Goal: Transaction & Acquisition: Purchase product/service

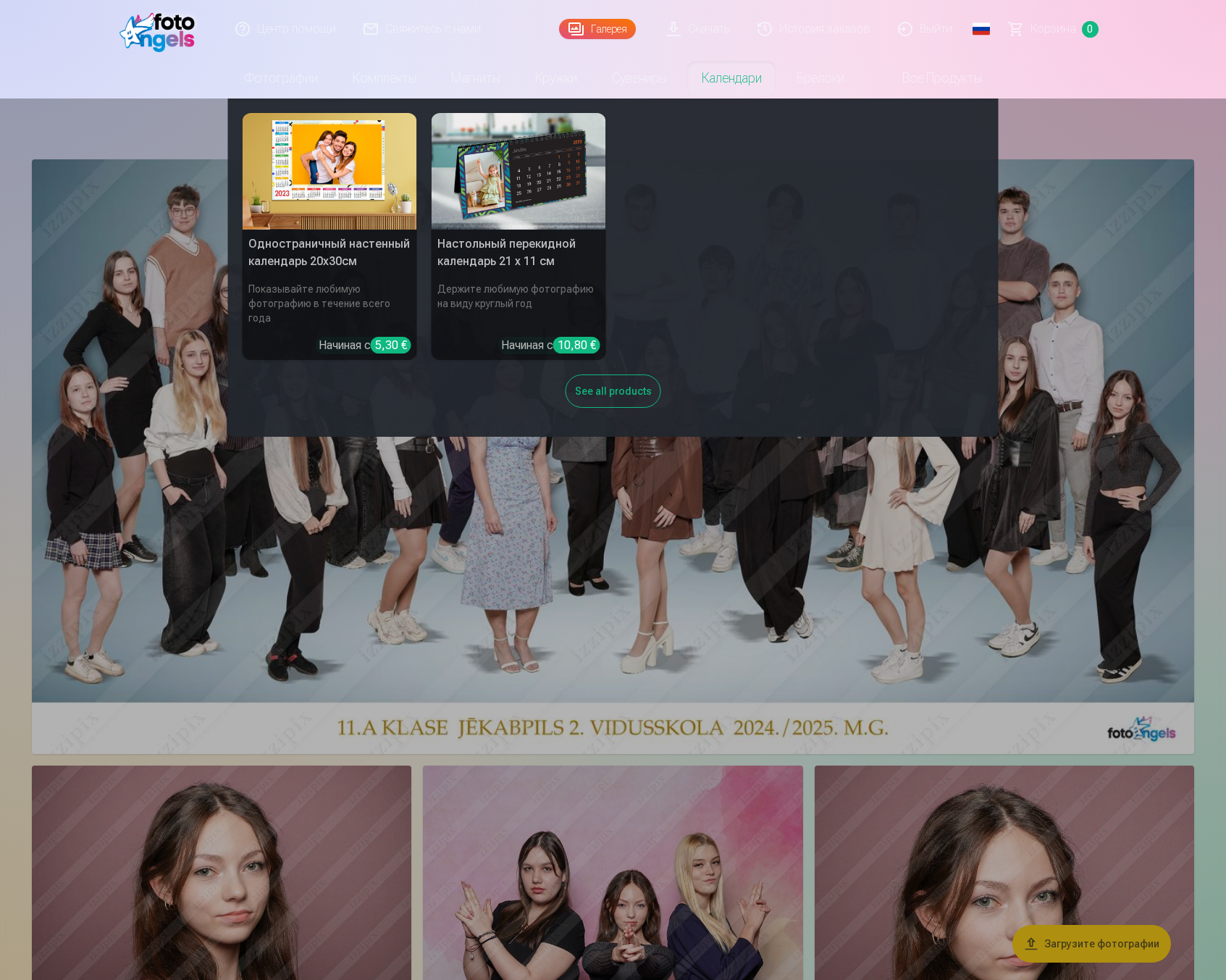
click at [337, 213] on img at bounding box center [329, 171] width 174 height 117
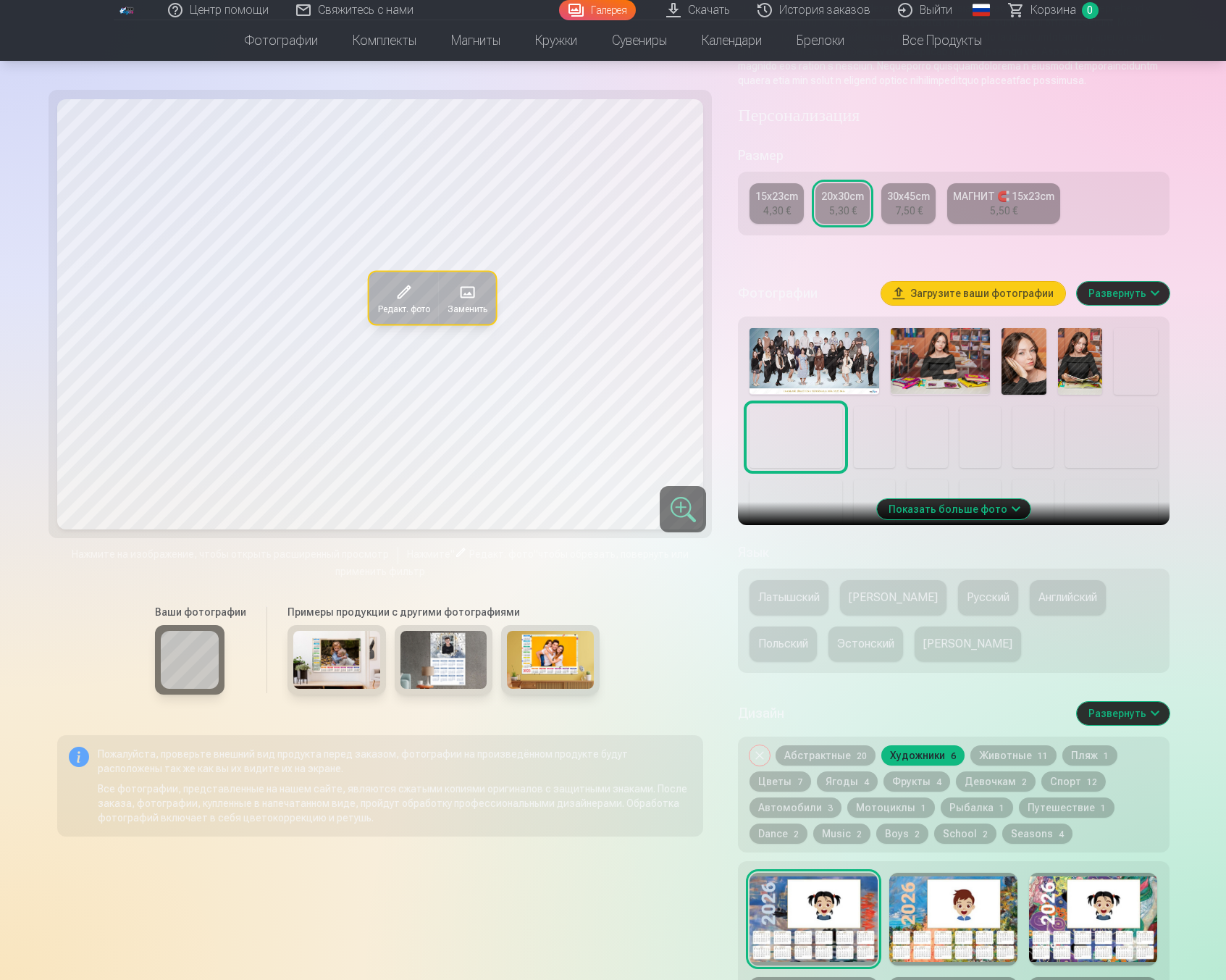
scroll to position [315, 0]
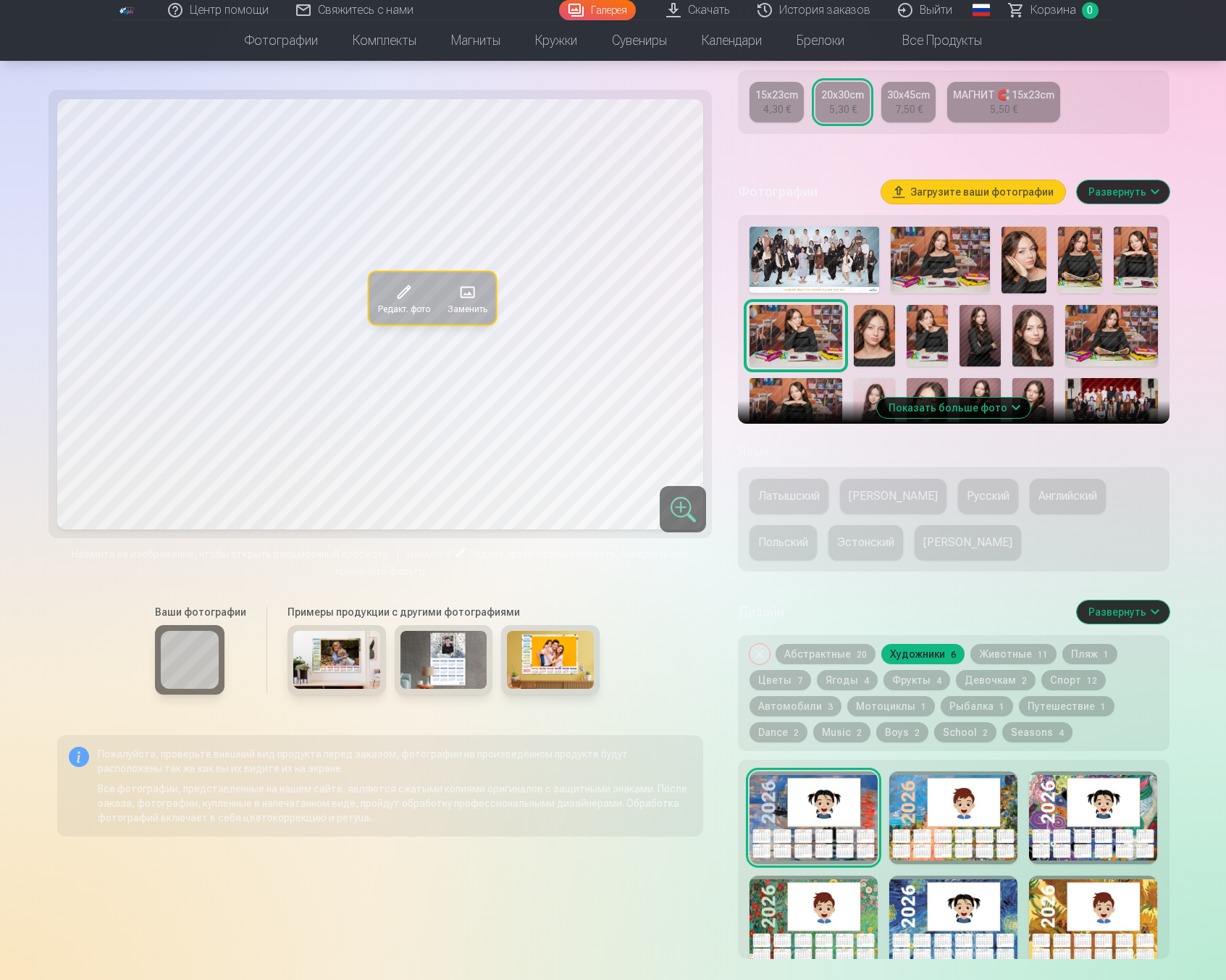
click at [944, 814] on div at bounding box center [953, 818] width 128 height 93
click at [904, 102] on div "30x45cm" at bounding box center [908, 94] width 43 height 14
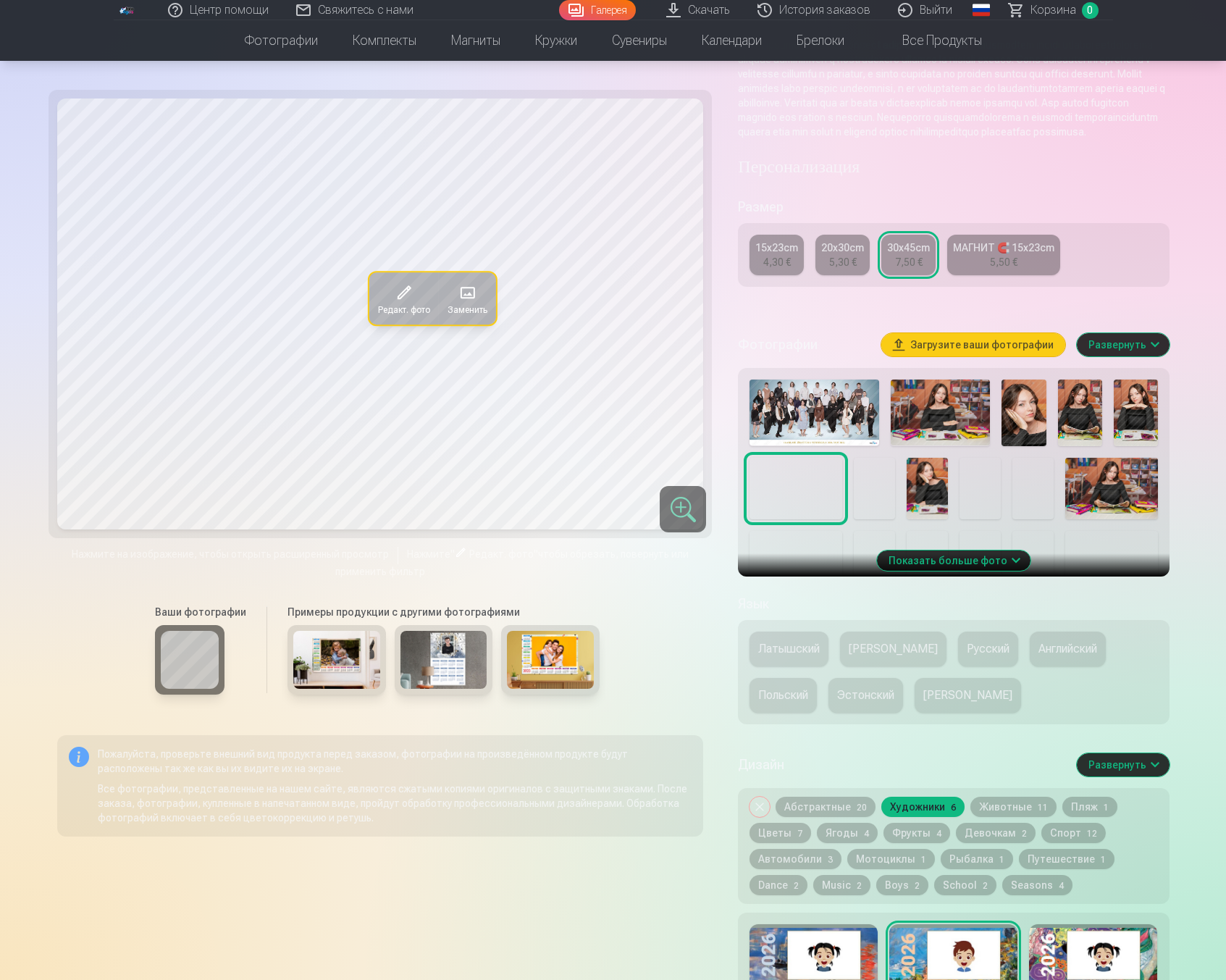
scroll to position [213, 0]
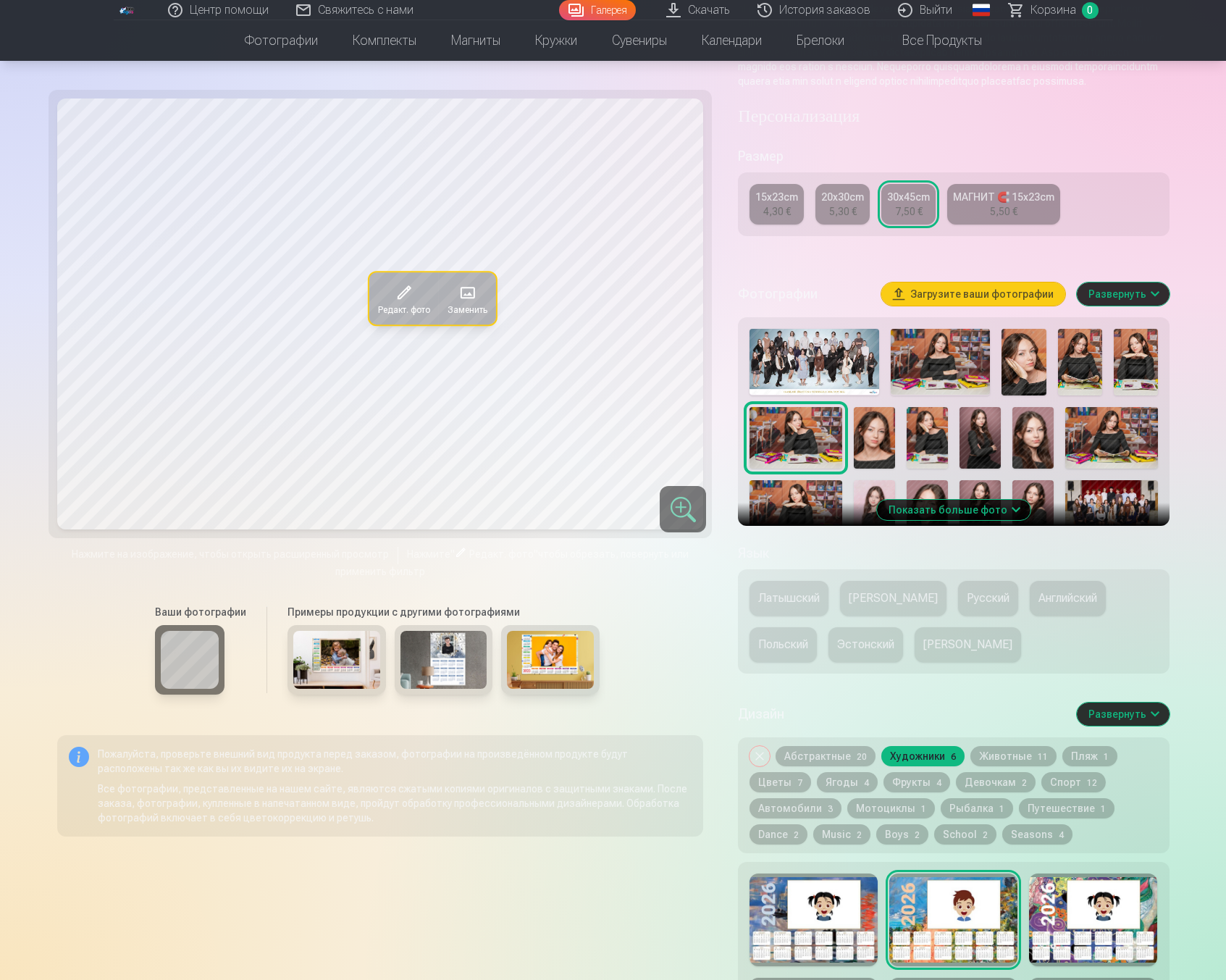
click at [1087, 912] on div at bounding box center [1093, 920] width 128 height 93
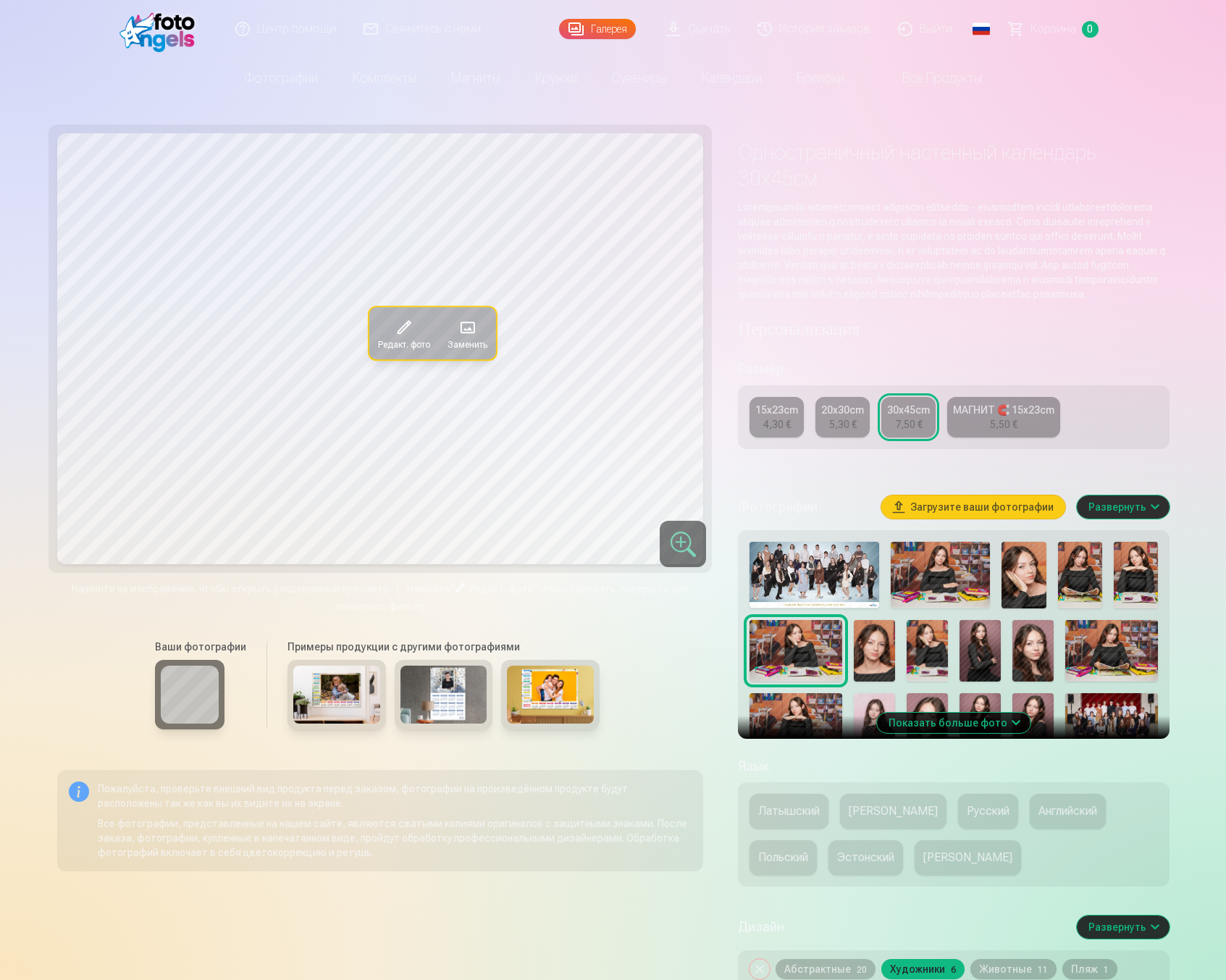
click at [841, 431] on div "5,30 €" at bounding box center [843, 424] width 27 height 14
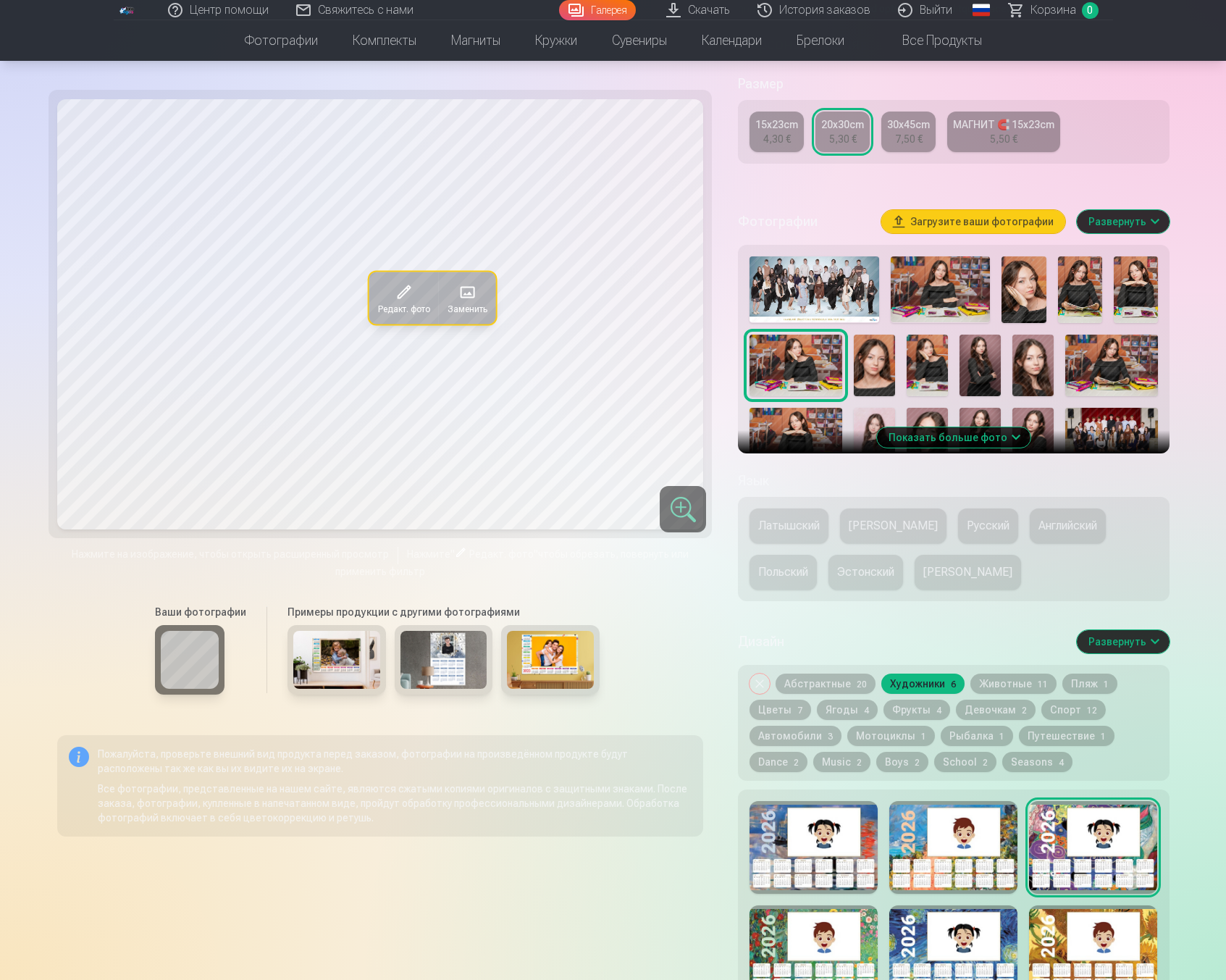
scroll to position [394, 0]
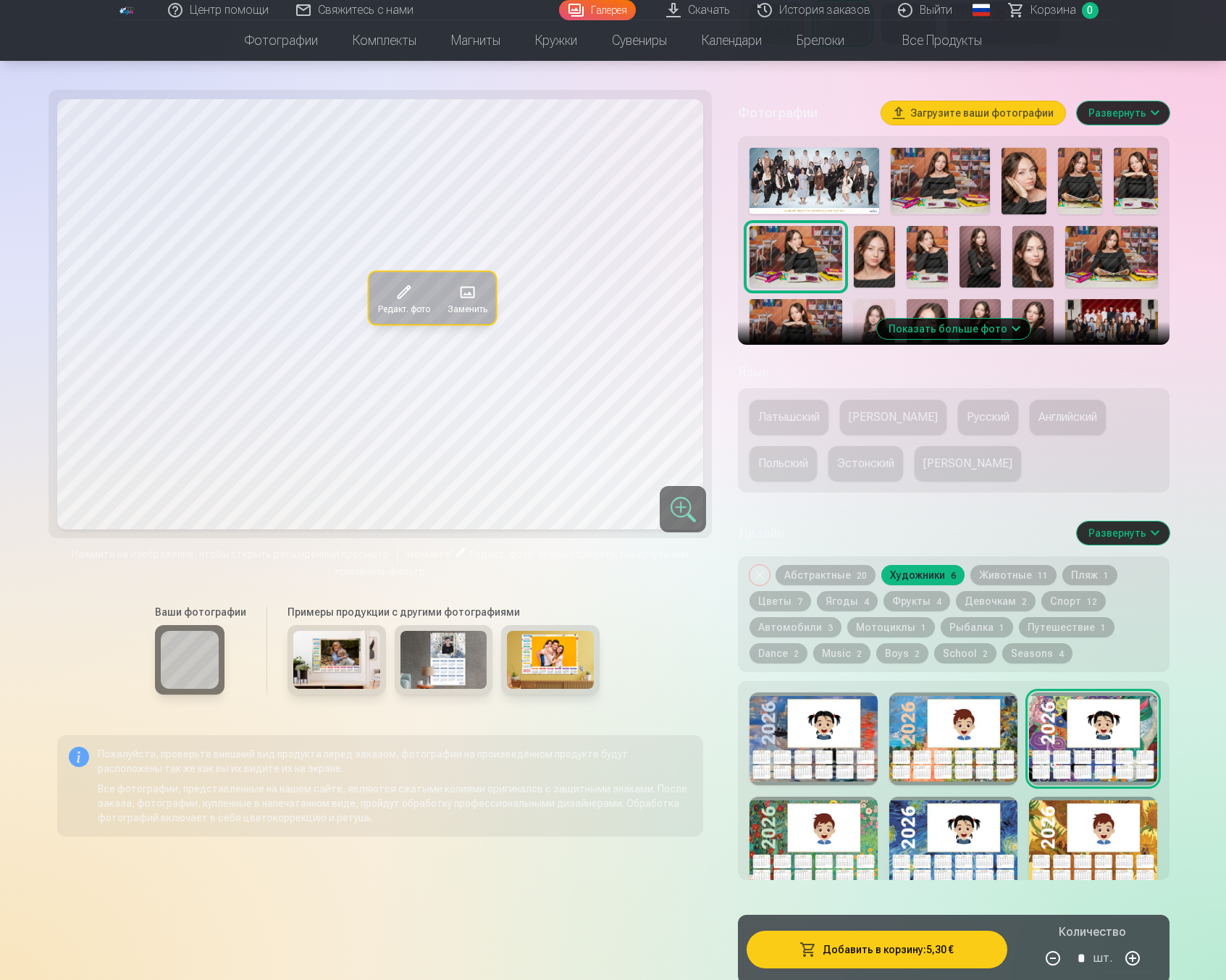
click at [956, 739] on div at bounding box center [953, 739] width 128 height 93
click at [815, 875] on div at bounding box center [814, 844] width 128 height 93
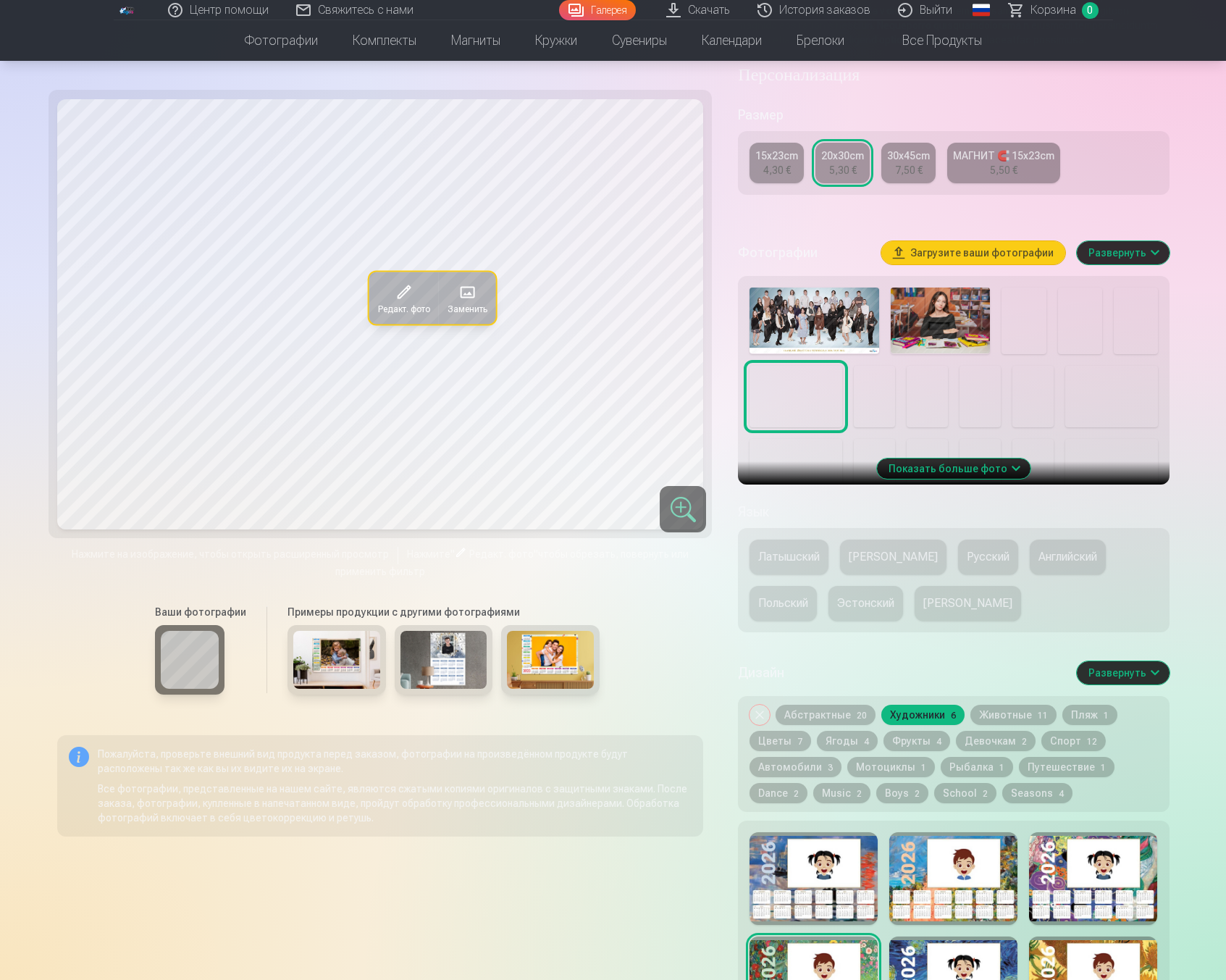
scroll to position [258, 0]
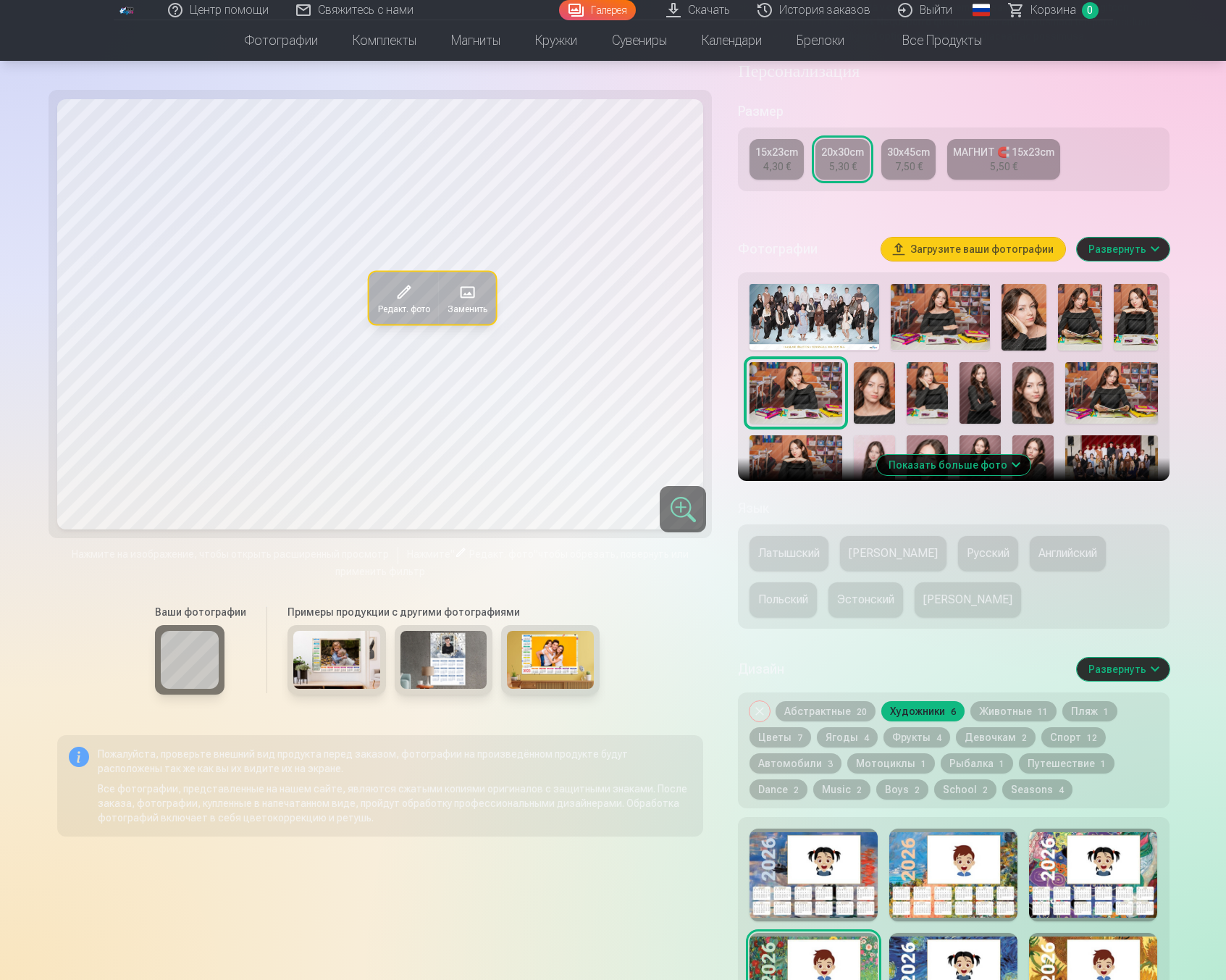
click at [966, 876] on div at bounding box center [953, 875] width 128 height 93
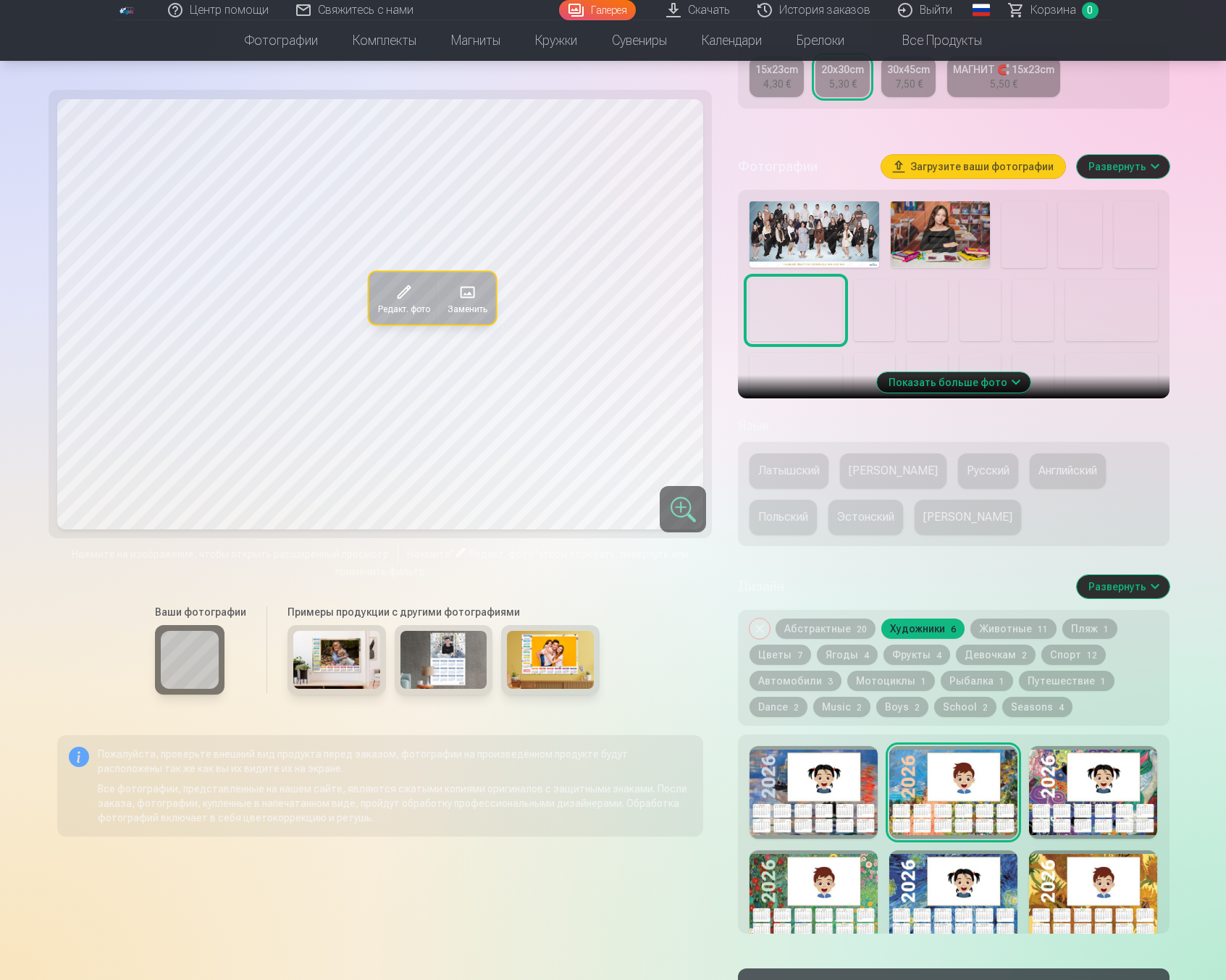
scroll to position [370, 0]
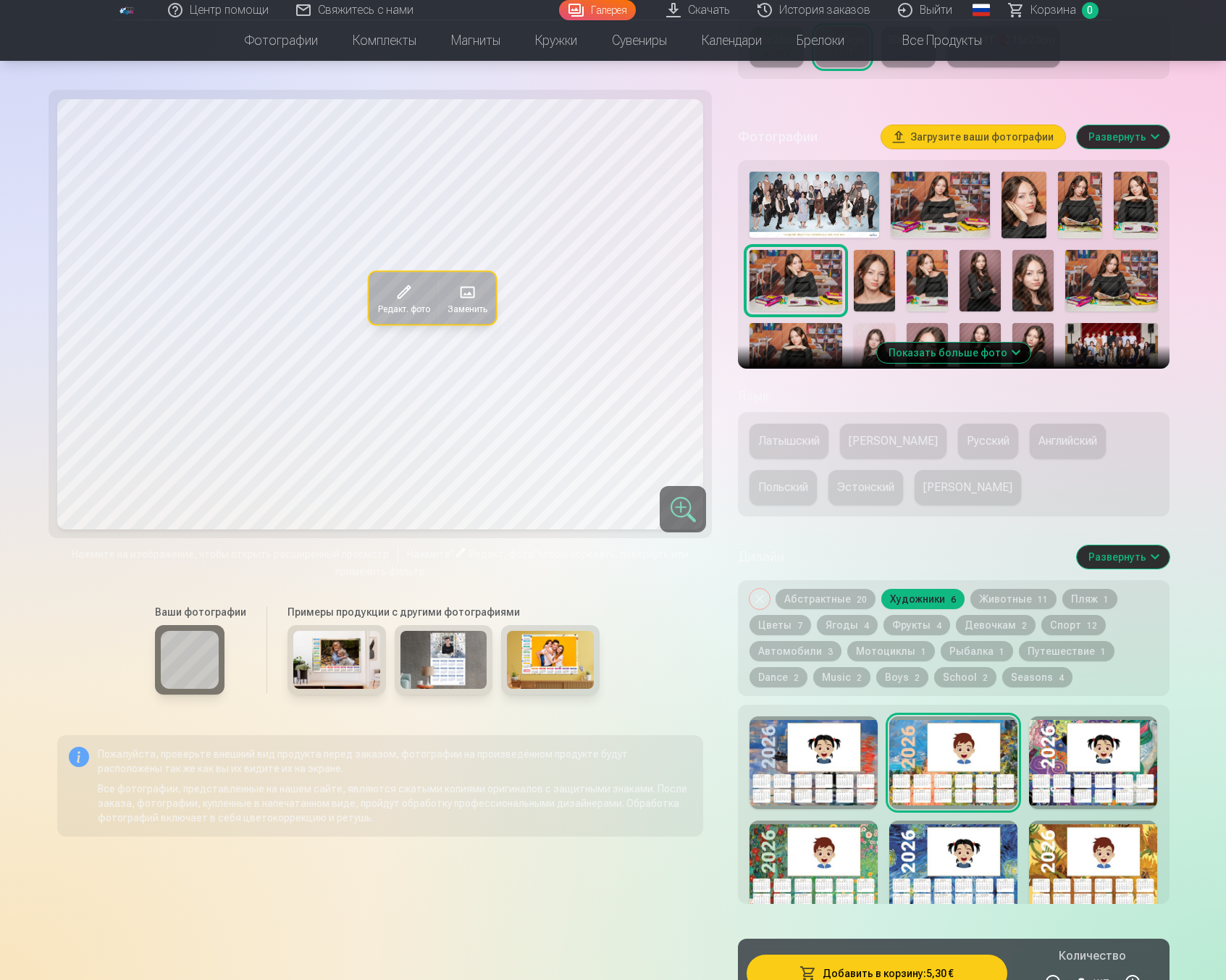
click at [1055, 767] on div at bounding box center [1093, 763] width 128 height 93
click at [953, 848] on div at bounding box center [953, 867] width 128 height 93
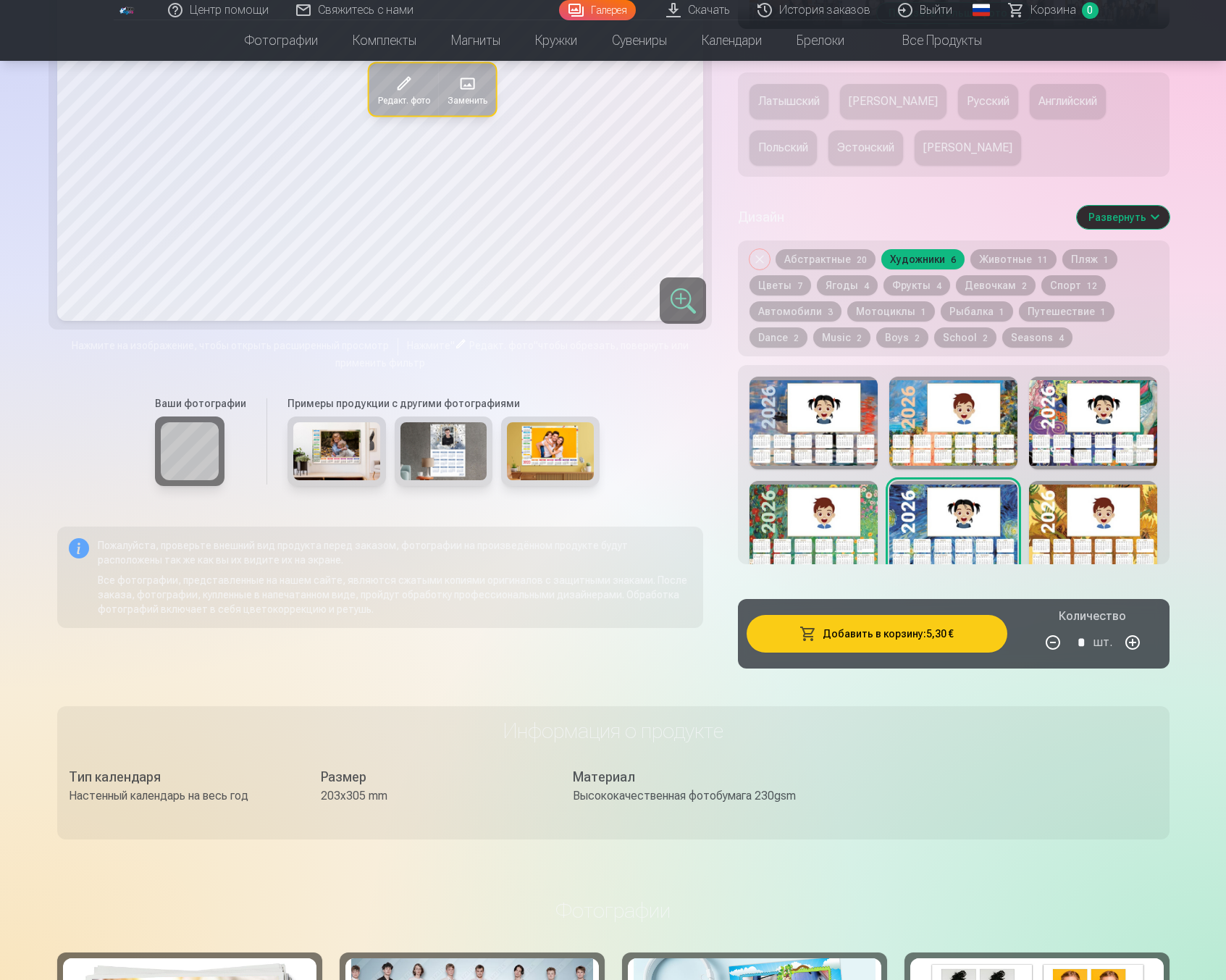
scroll to position [720, 0]
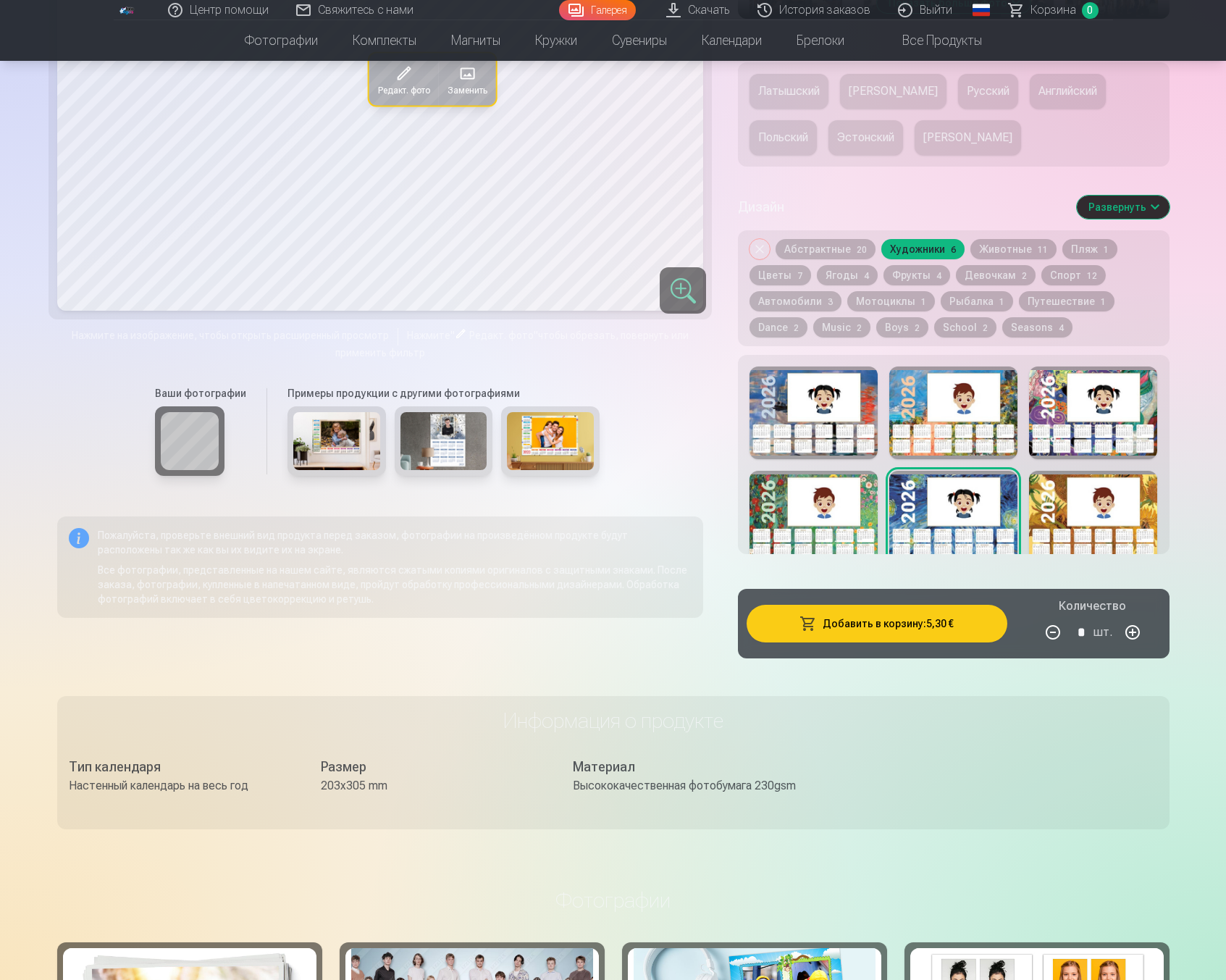
click at [856, 255] on span "20" at bounding box center [861, 249] width 10 height 10
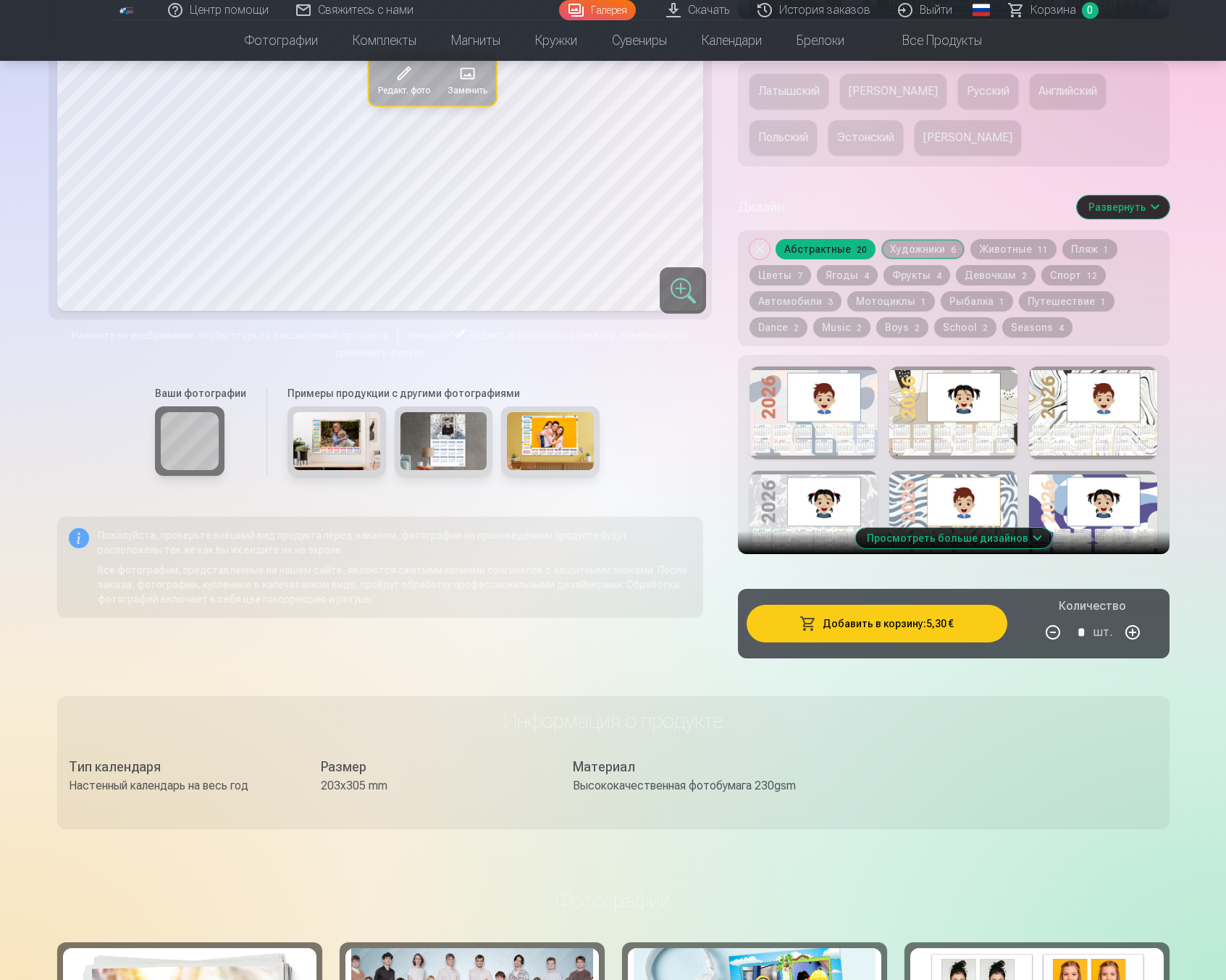
click at [949, 549] on button "Просмотреть больше дизайнов" at bounding box center [954, 538] width 197 height 21
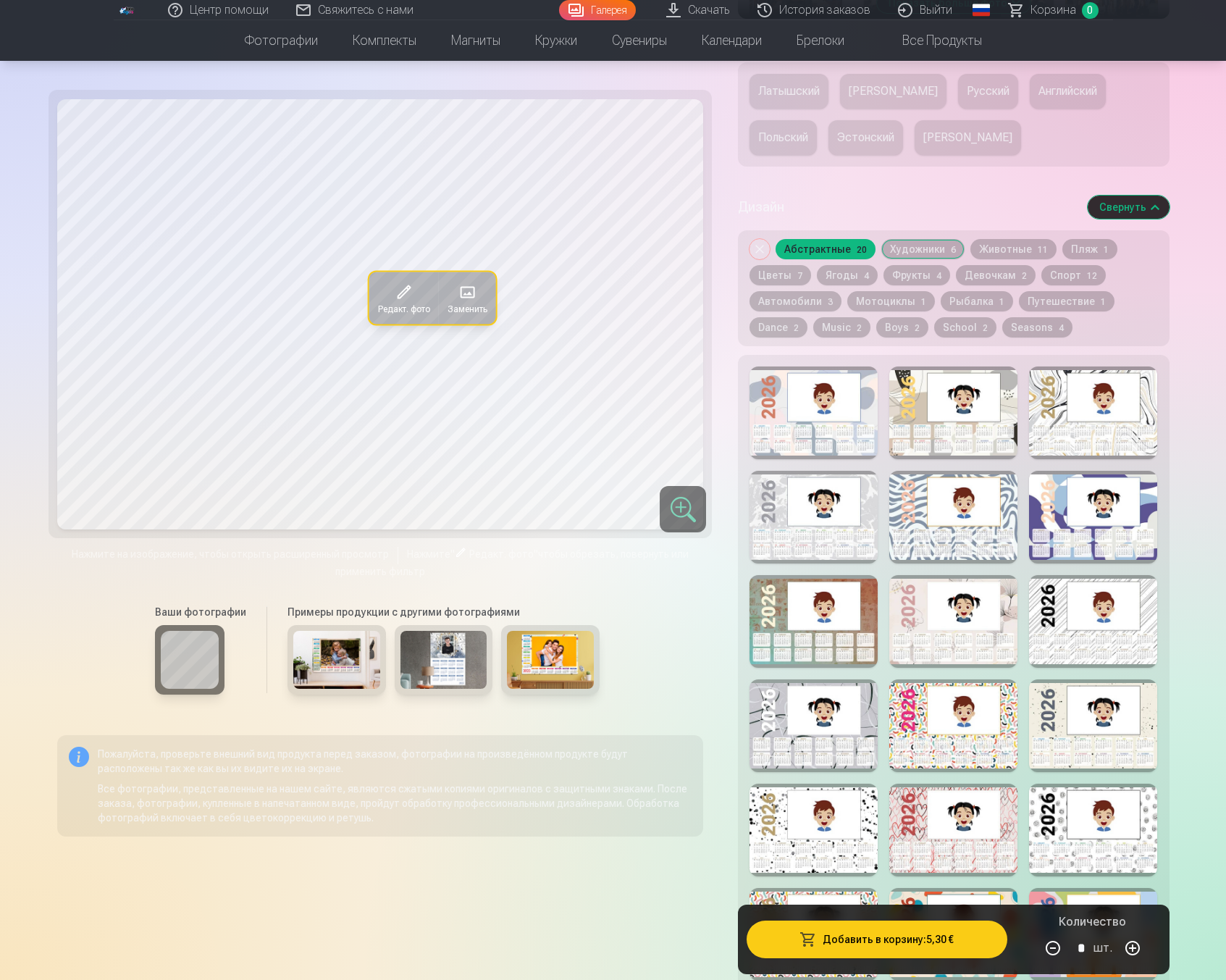
click at [932, 259] on button "Художники 6" at bounding box center [923, 249] width 83 height 21
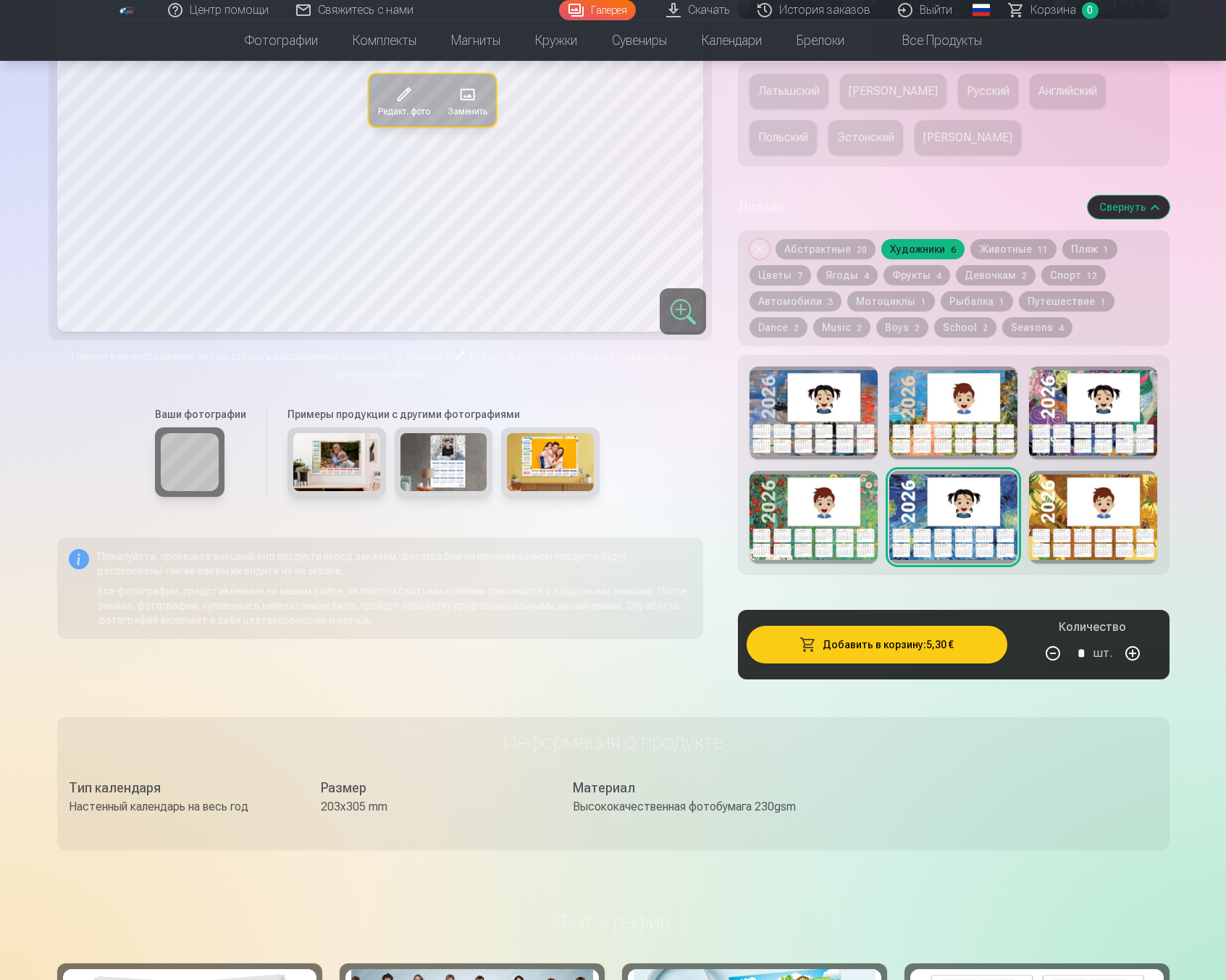
click at [1022, 259] on button "Животные 11" at bounding box center [1013, 249] width 86 height 21
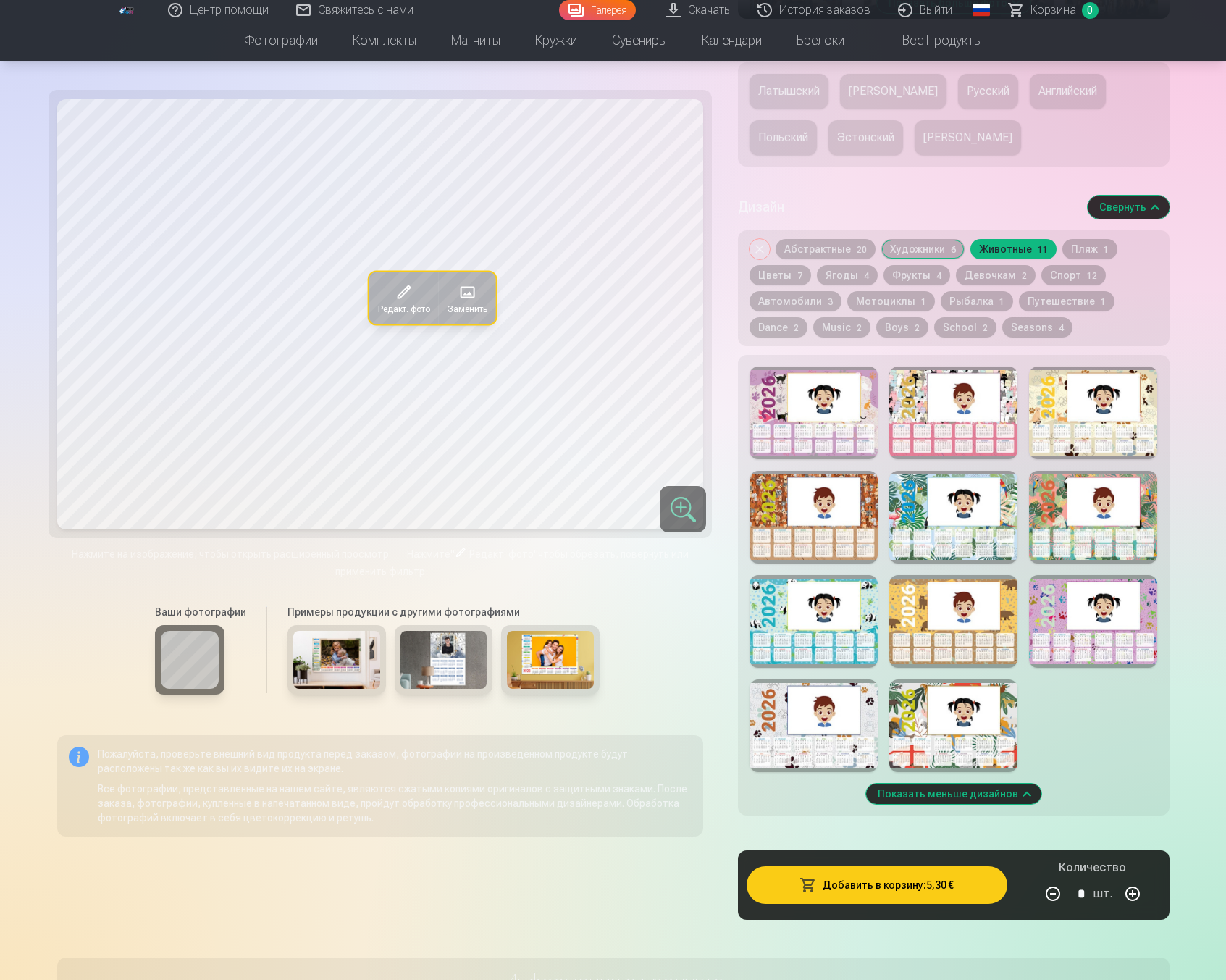
click at [1120, 549] on div at bounding box center [1093, 517] width 128 height 93
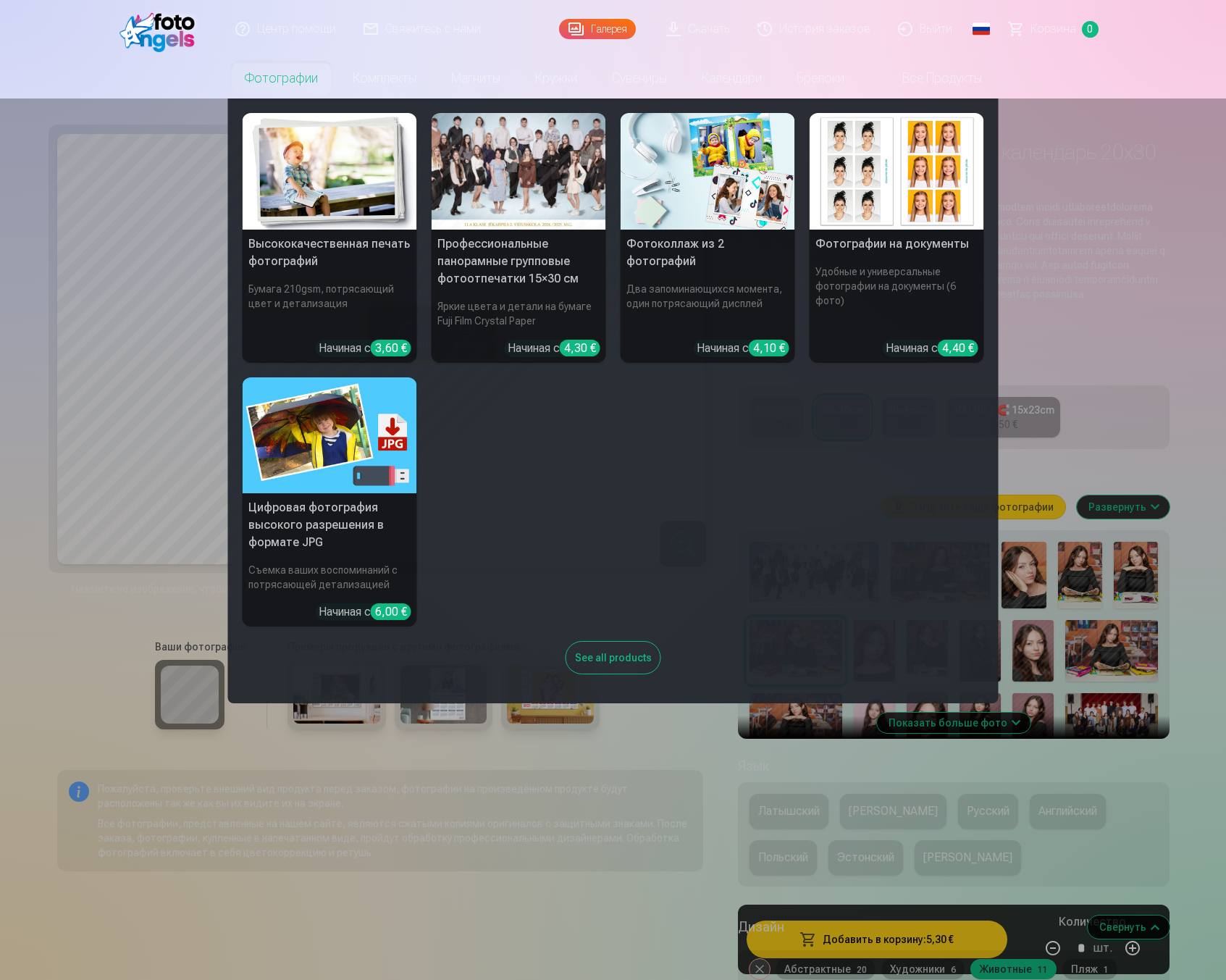
click at [709, 205] on img at bounding box center [708, 171] width 174 height 117
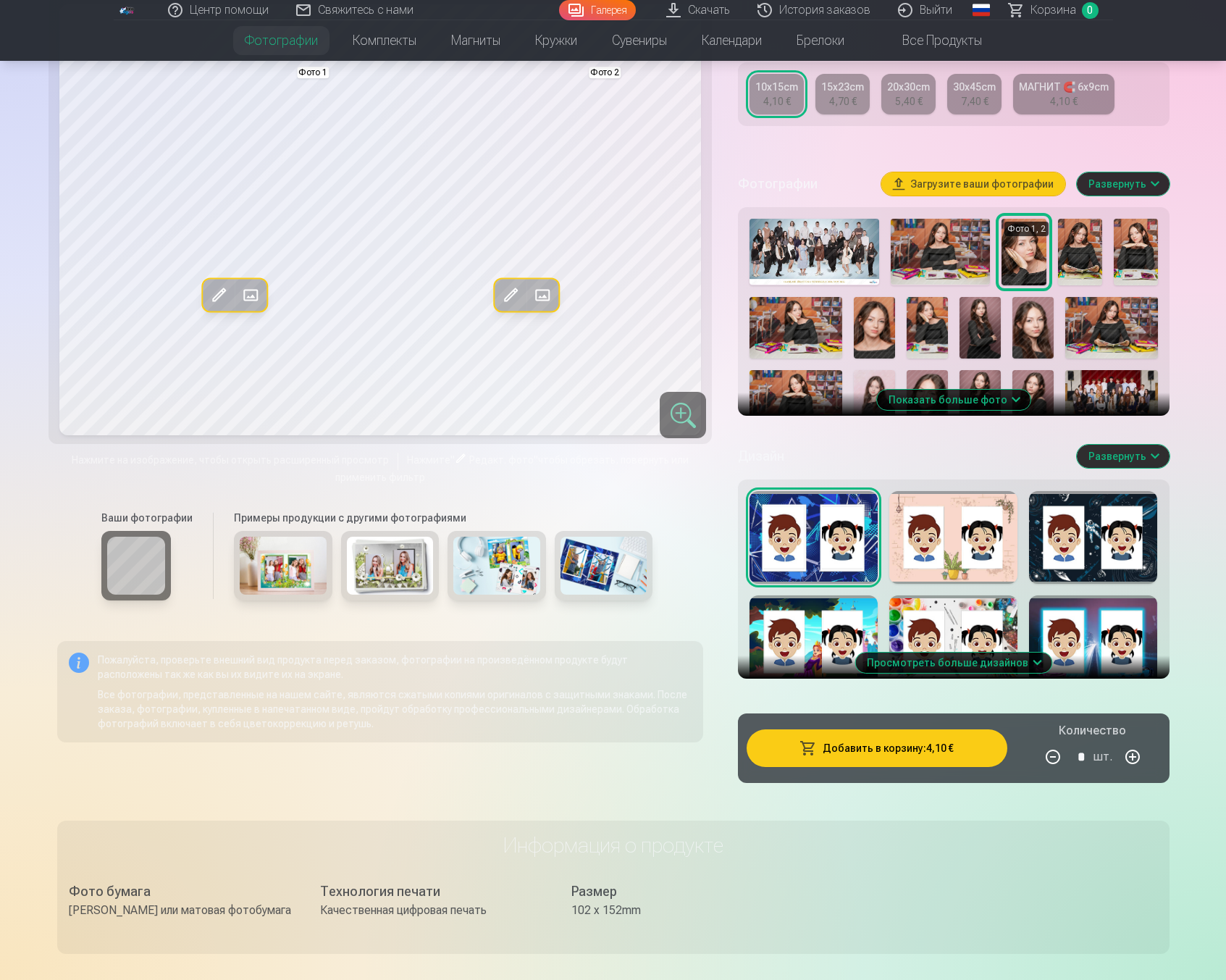
scroll to position [344, 0]
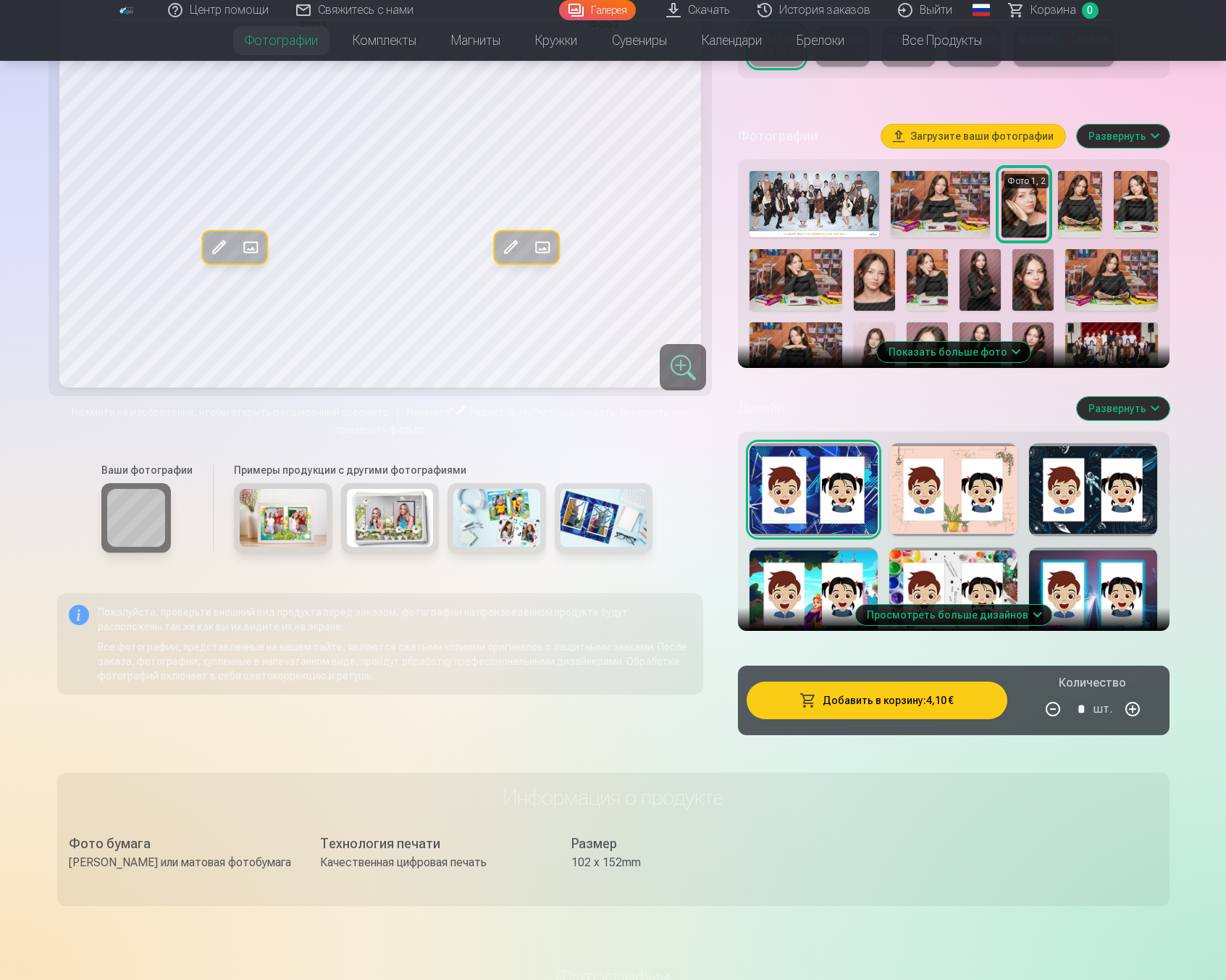
click at [903, 533] on div at bounding box center [953, 490] width 128 height 93
click at [1061, 592] on div at bounding box center [1093, 594] width 128 height 93
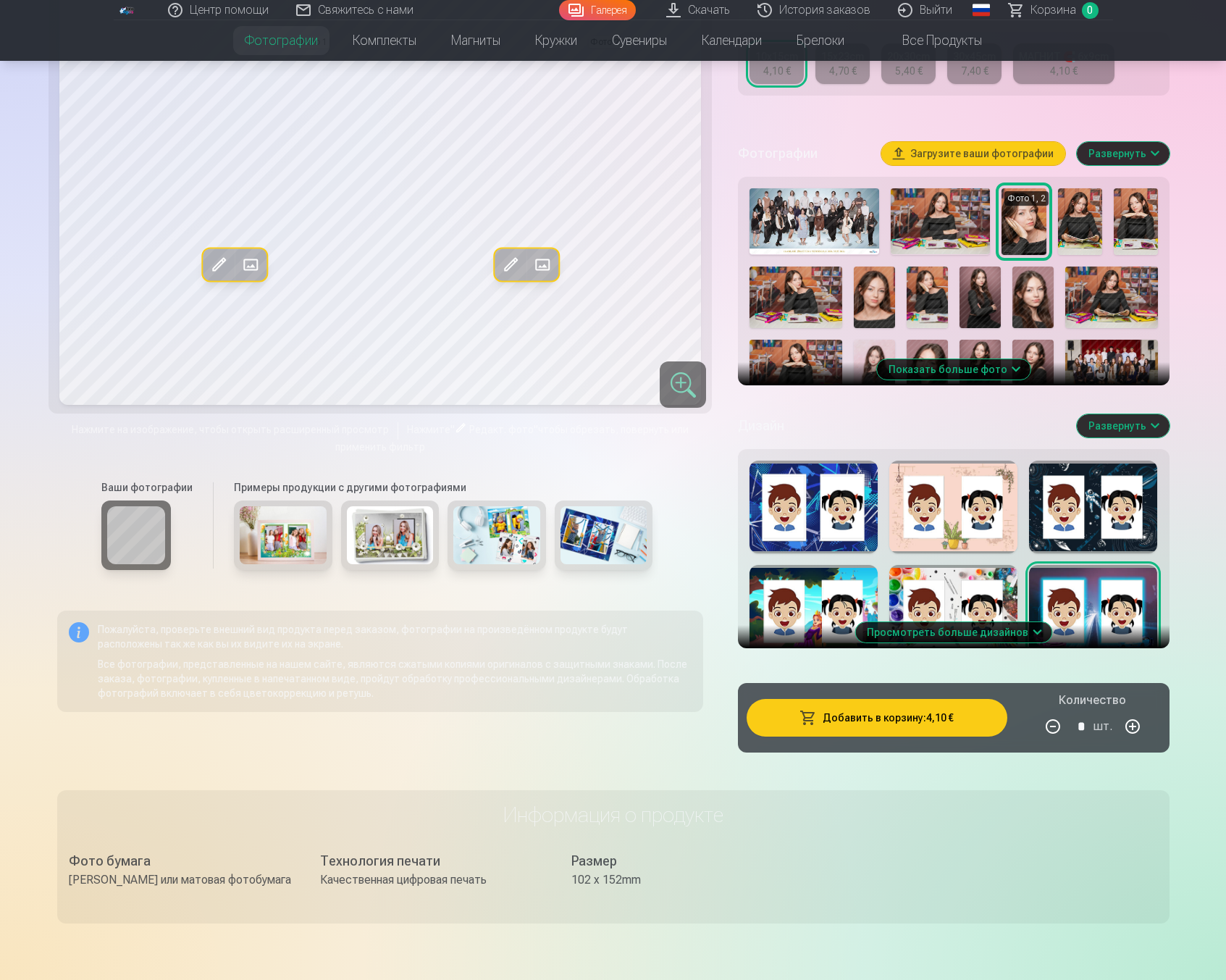
scroll to position [325, 0]
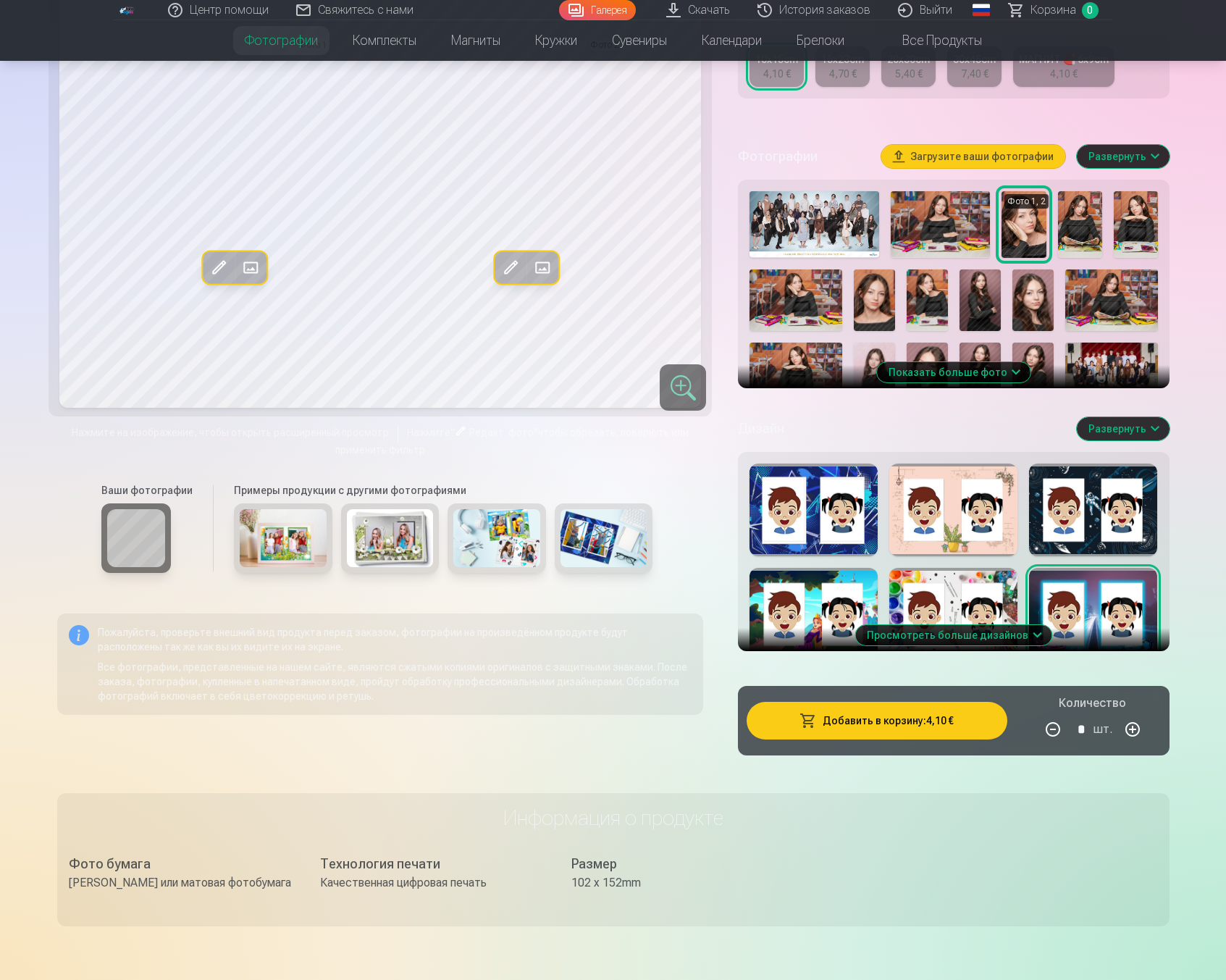
click at [957, 645] on button "Просмотреть больше дизайнов" at bounding box center [954, 635] width 197 height 21
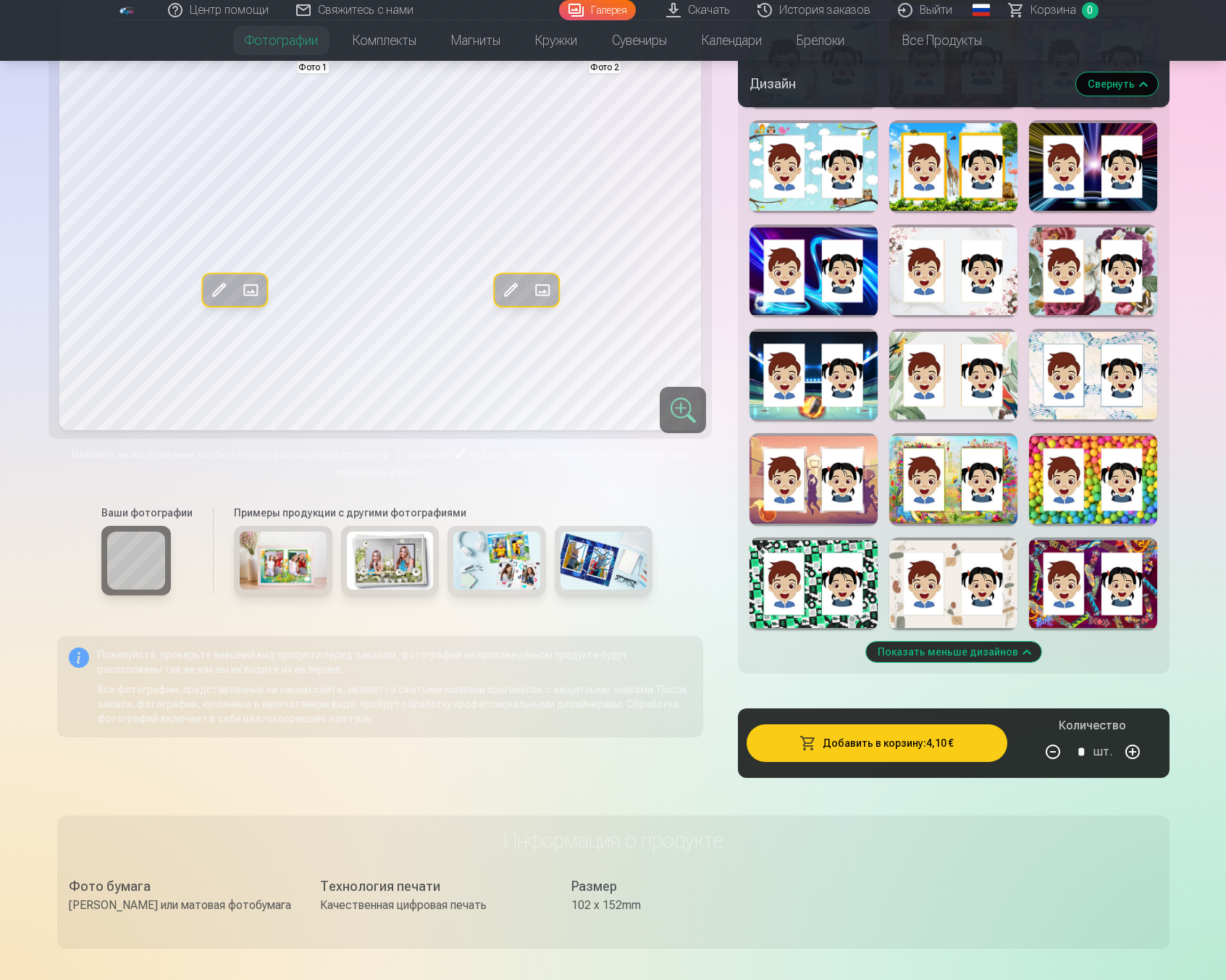
scroll to position [1259, 0]
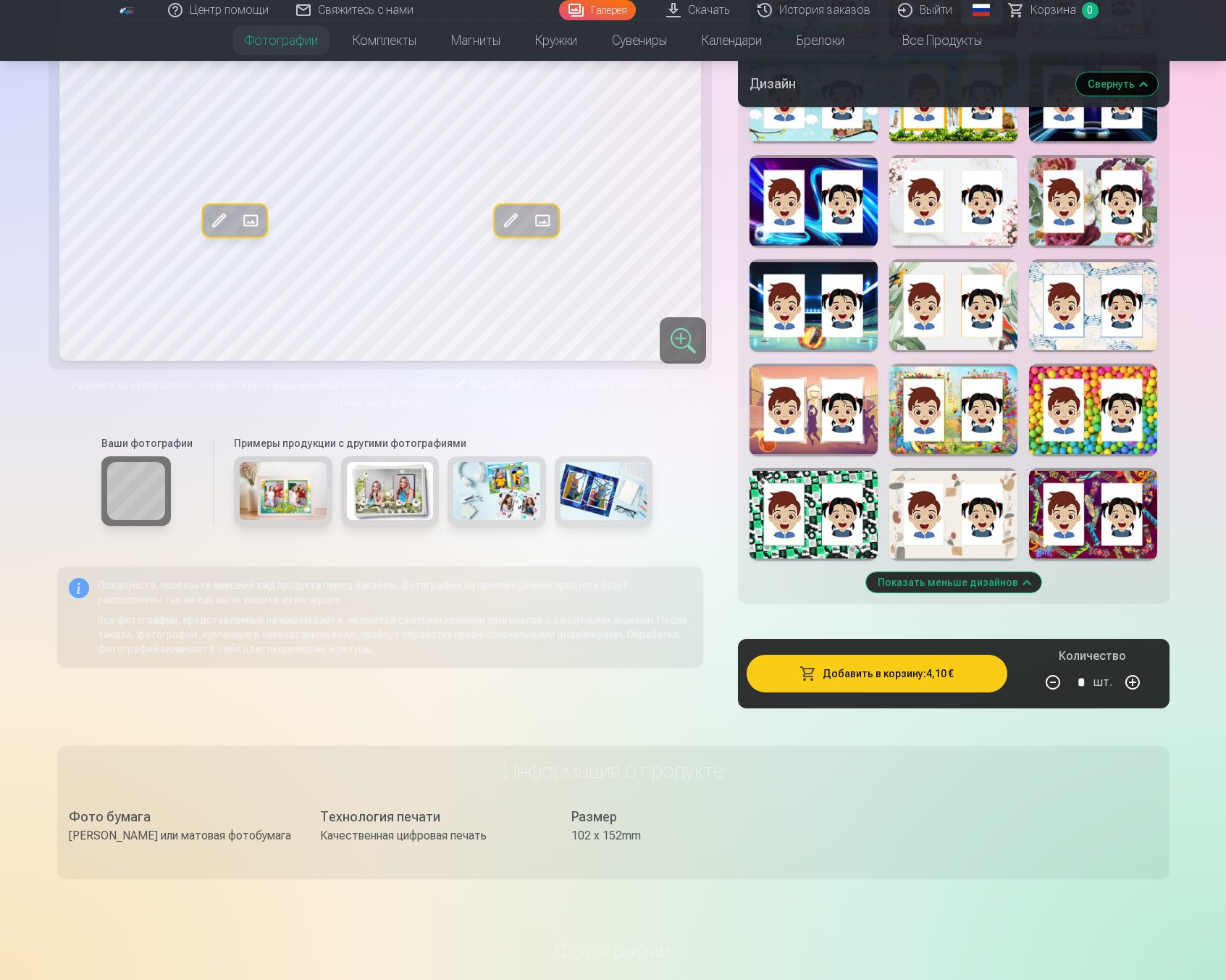
click at [1086, 527] on div at bounding box center [1093, 514] width 128 height 93
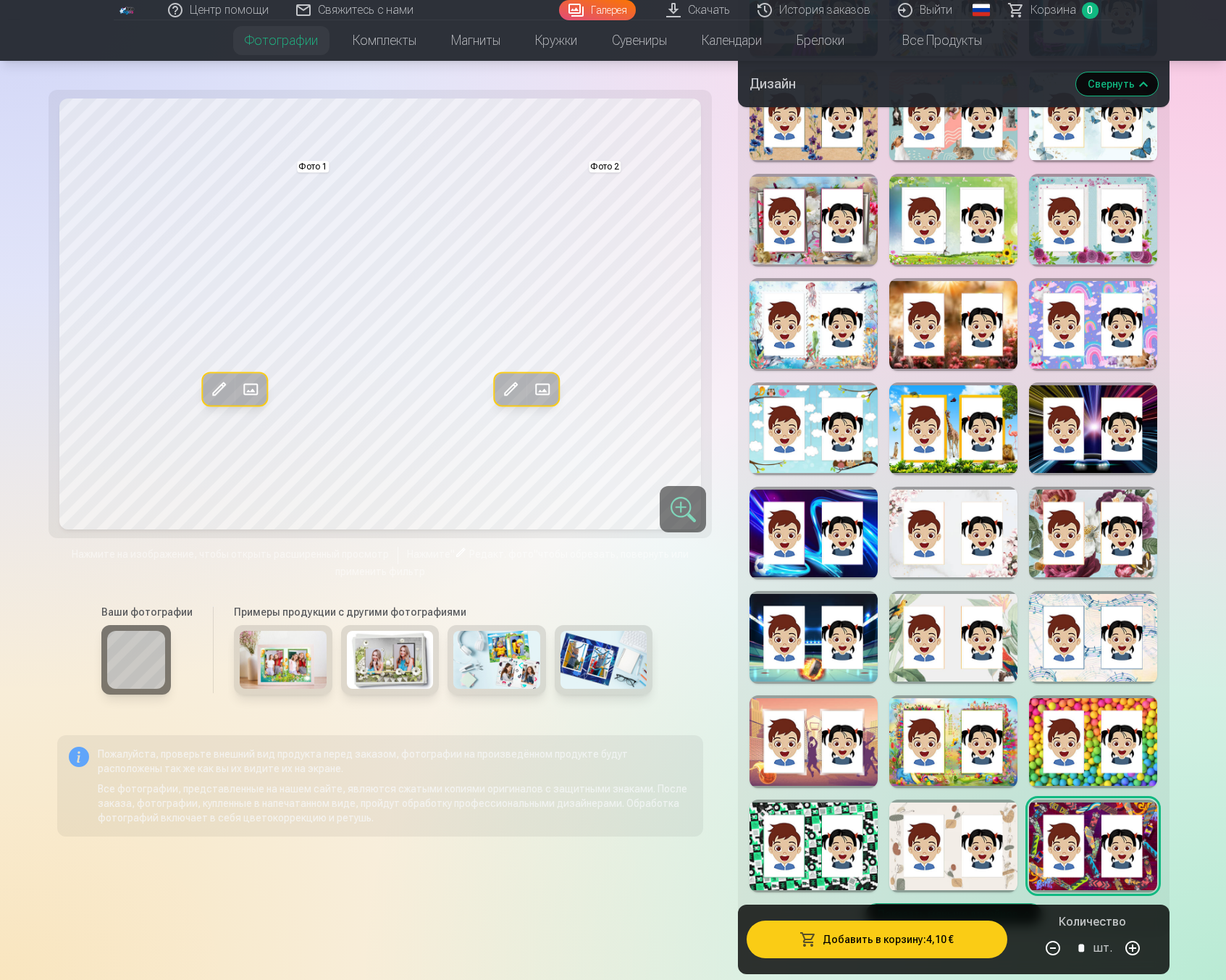
scroll to position [915, 0]
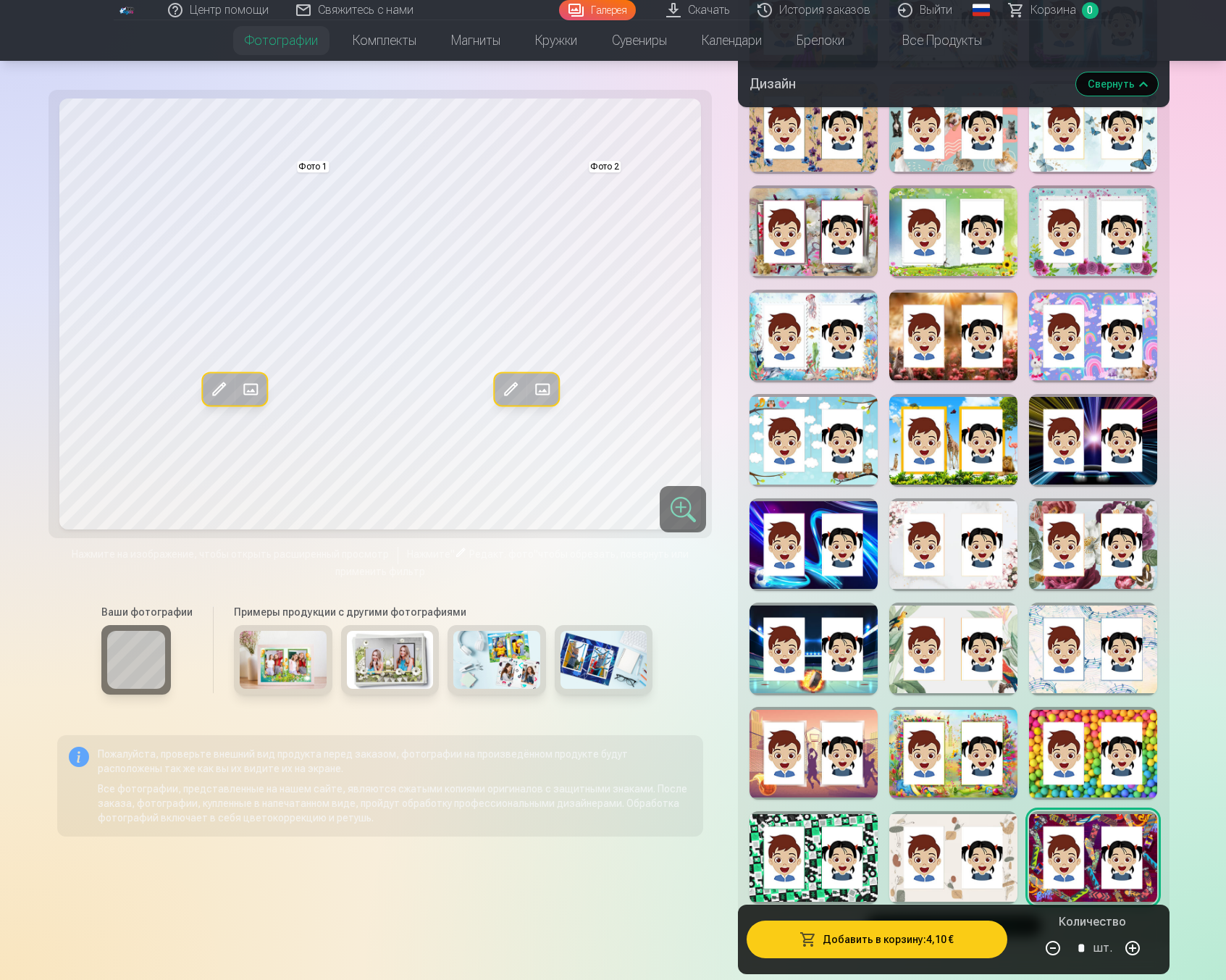
click at [946, 509] on div "Показать меньше дизайнов" at bounding box center [954, 405] width 431 height 1087
click at [964, 471] on div at bounding box center [953, 440] width 128 height 93
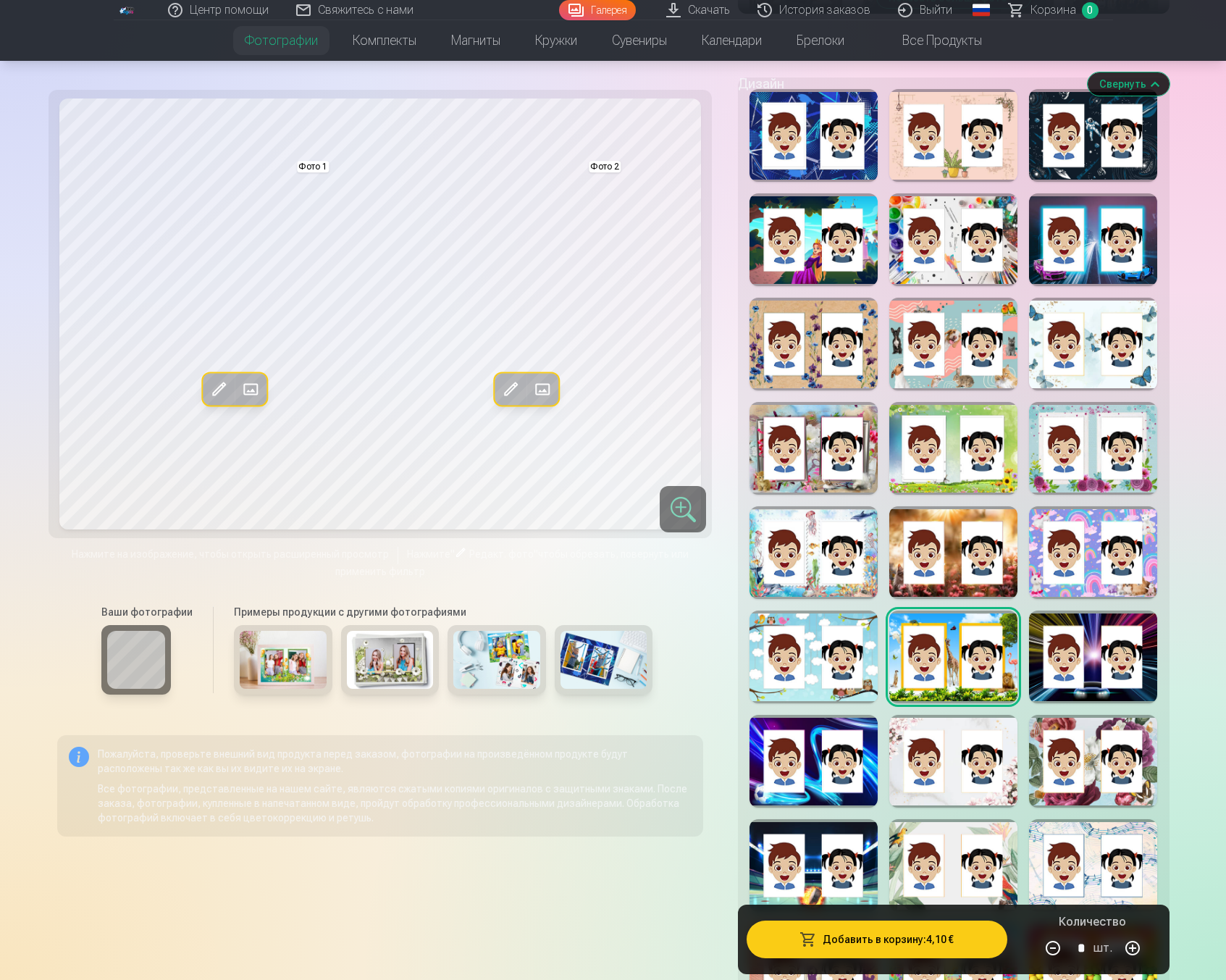
scroll to position [652, 0]
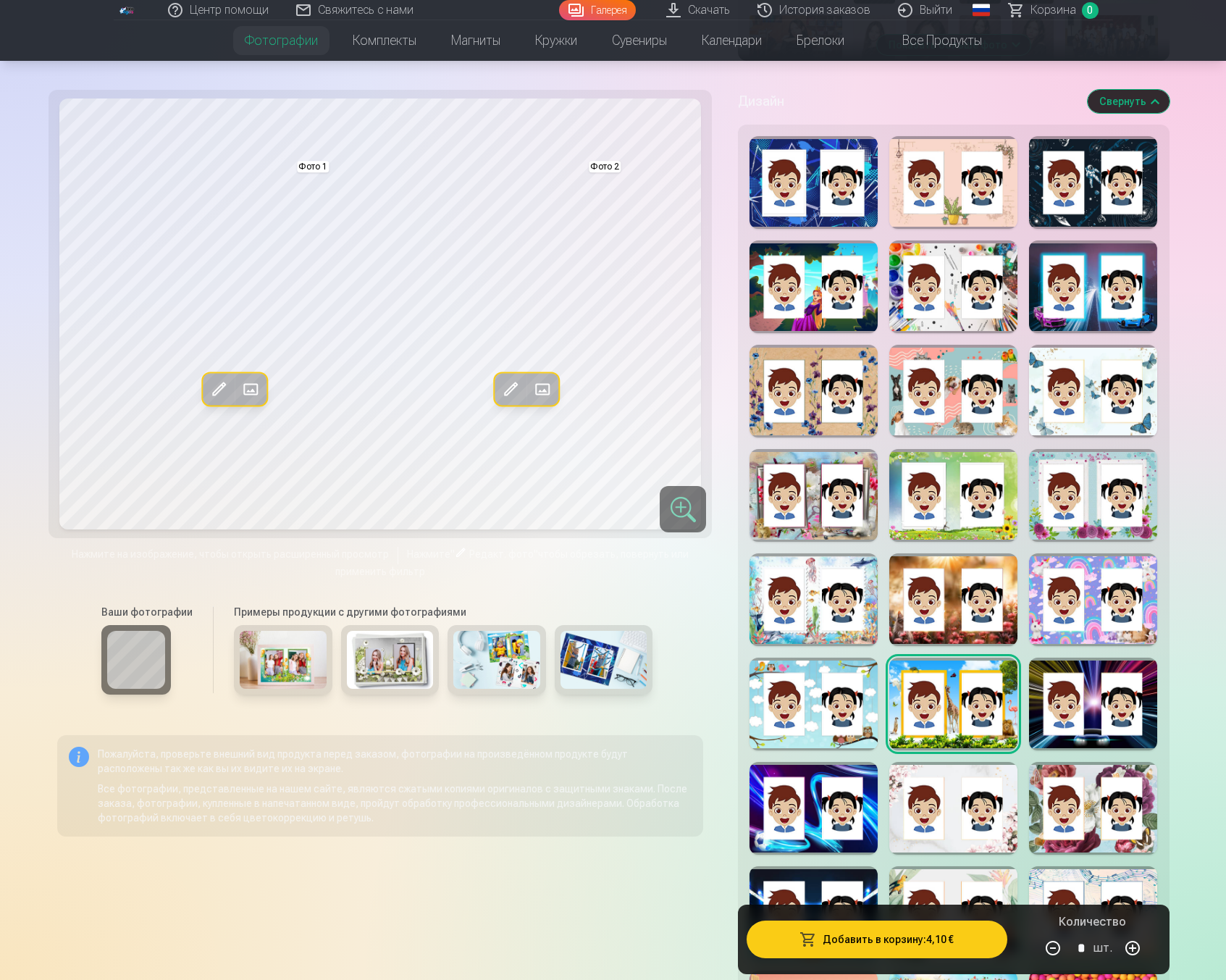
click at [958, 477] on div at bounding box center [953, 495] width 128 height 93
click at [956, 423] on div at bounding box center [953, 391] width 128 height 93
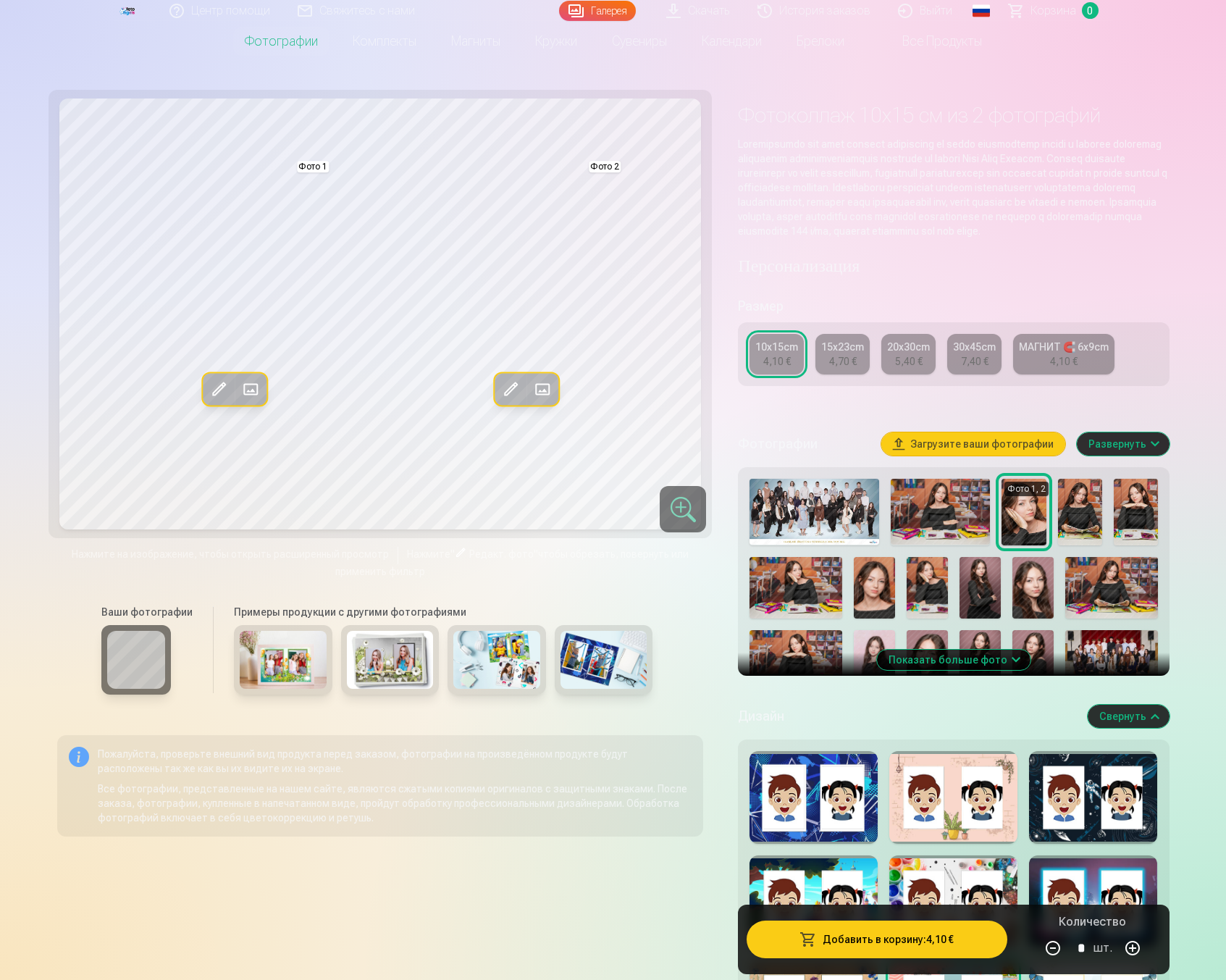
scroll to position [0, 0]
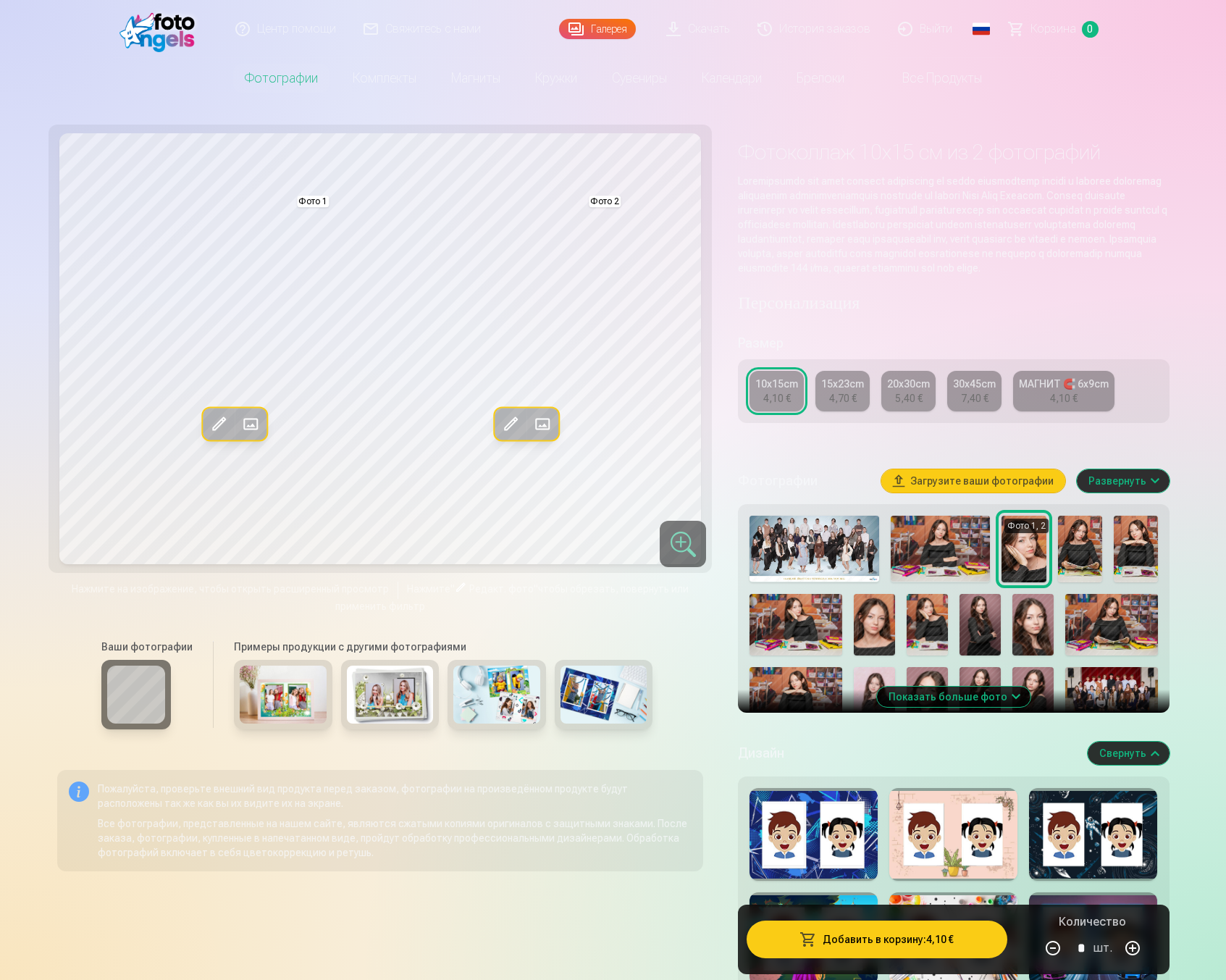
click at [1119, 492] on button "Развернуть" at bounding box center [1123, 481] width 93 height 23
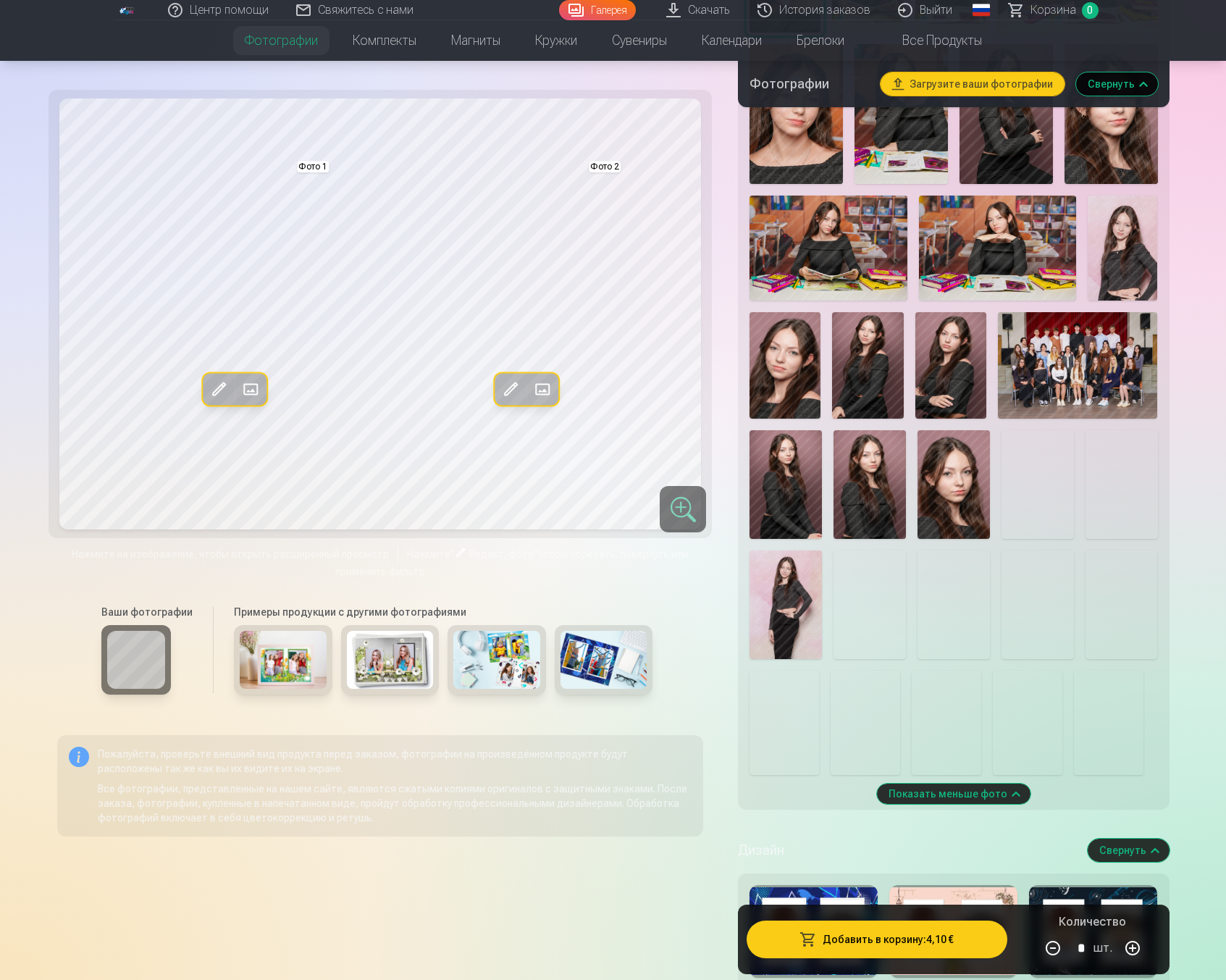
scroll to position [754, 0]
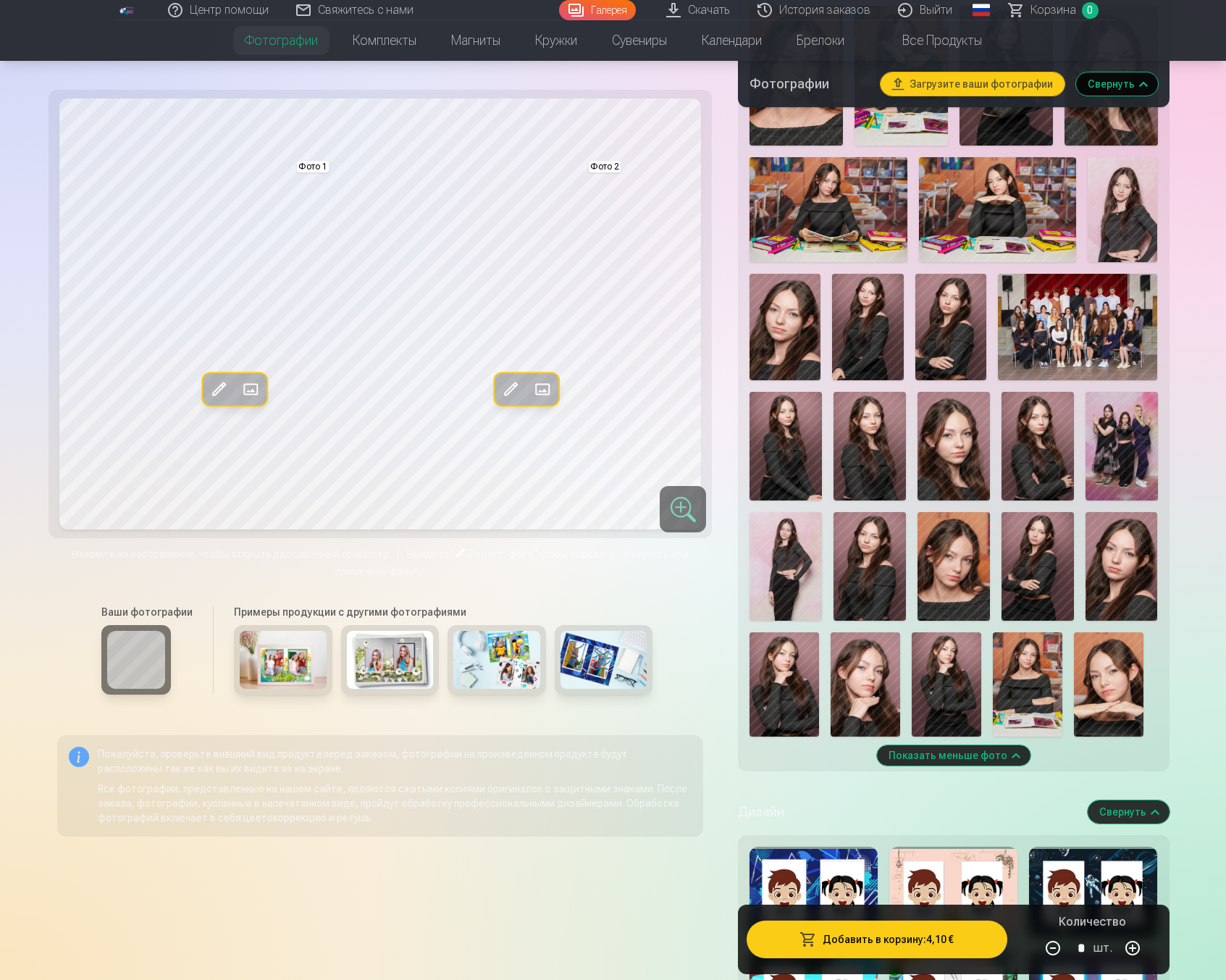
click at [959, 497] on img at bounding box center [953, 446] width 72 height 109
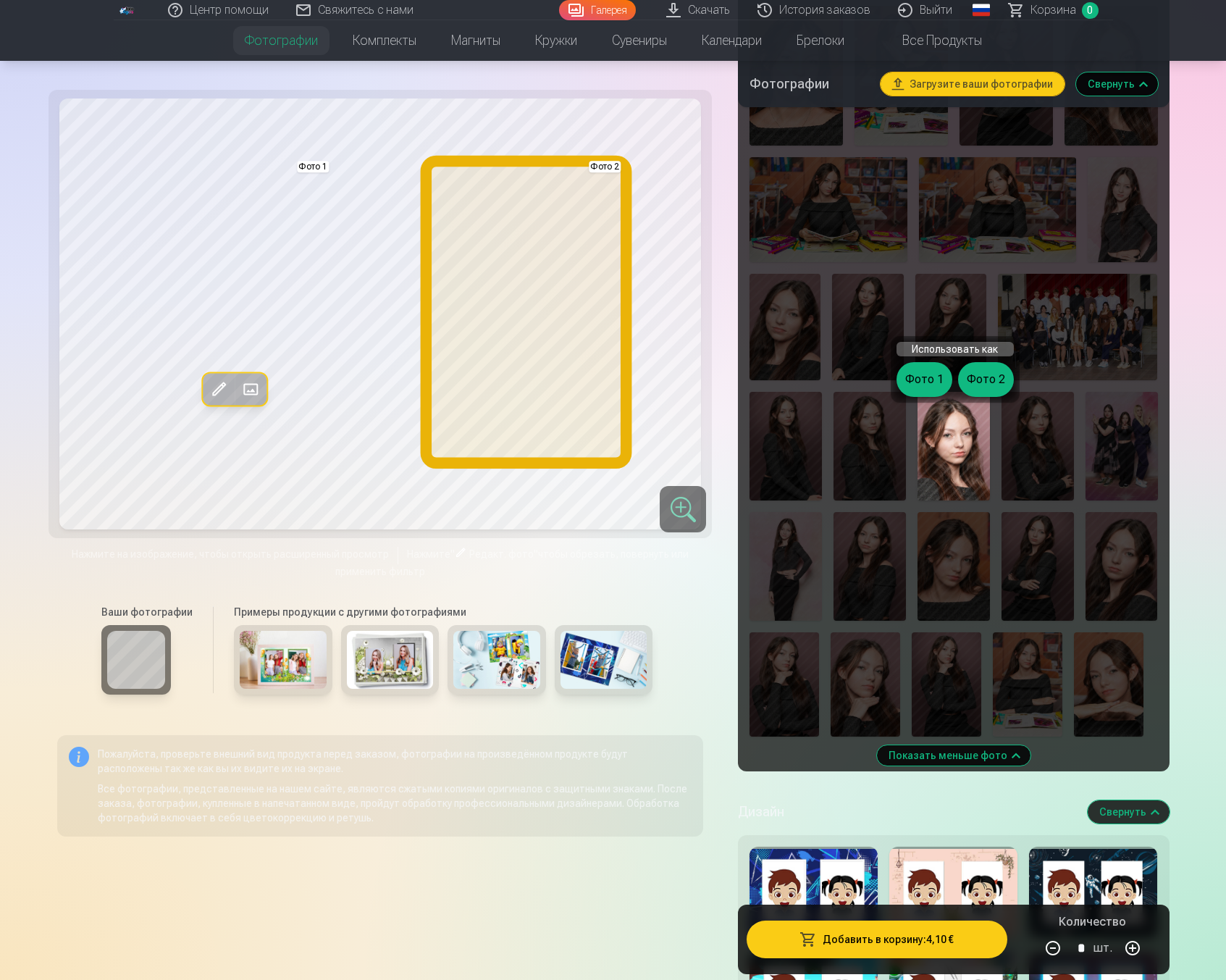
click at [982, 371] on button "Фото 2" at bounding box center [985, 380] width 56 height 35
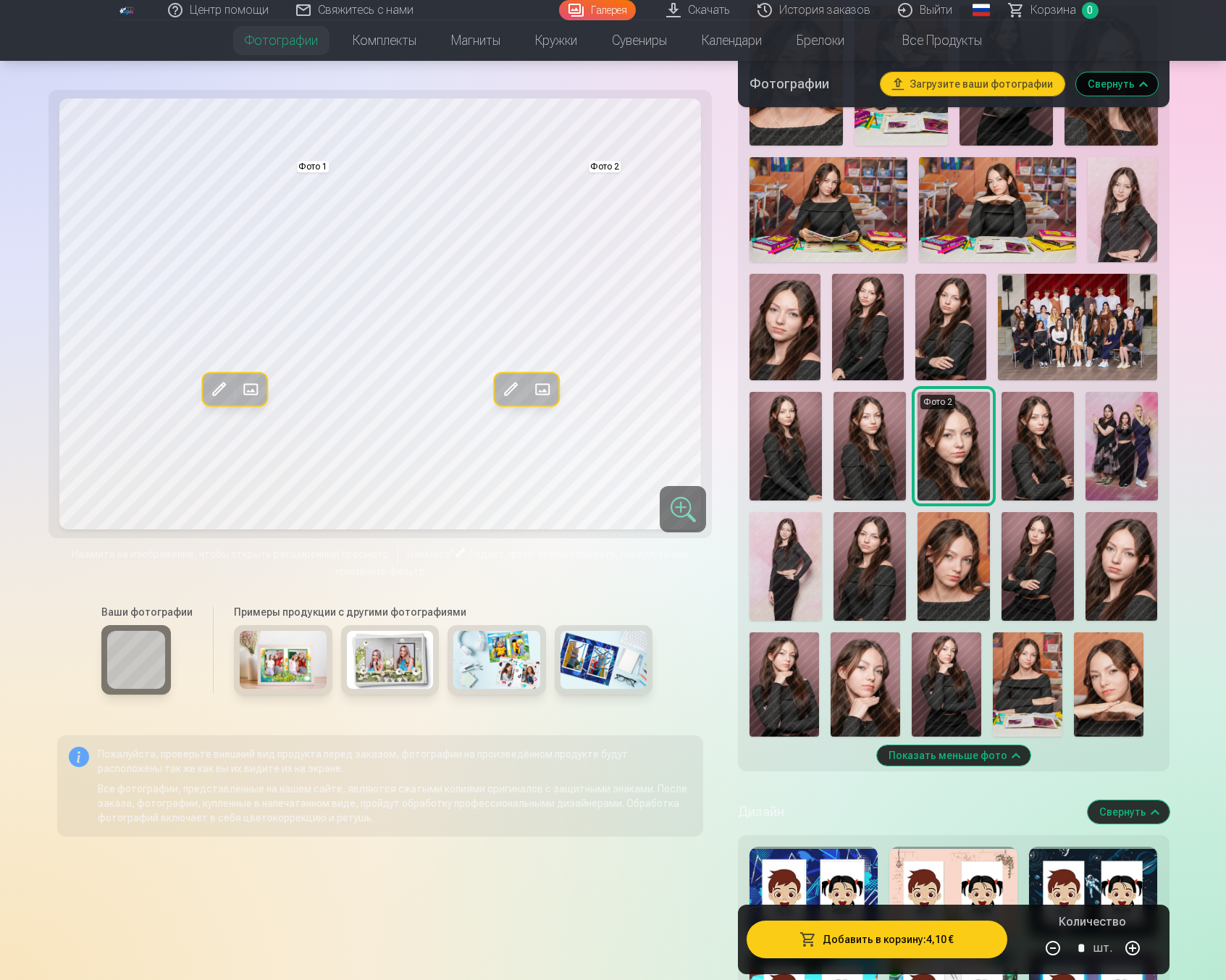
click at [1029, 431] on img at bounding box center [1038, 446] width 72 height 109
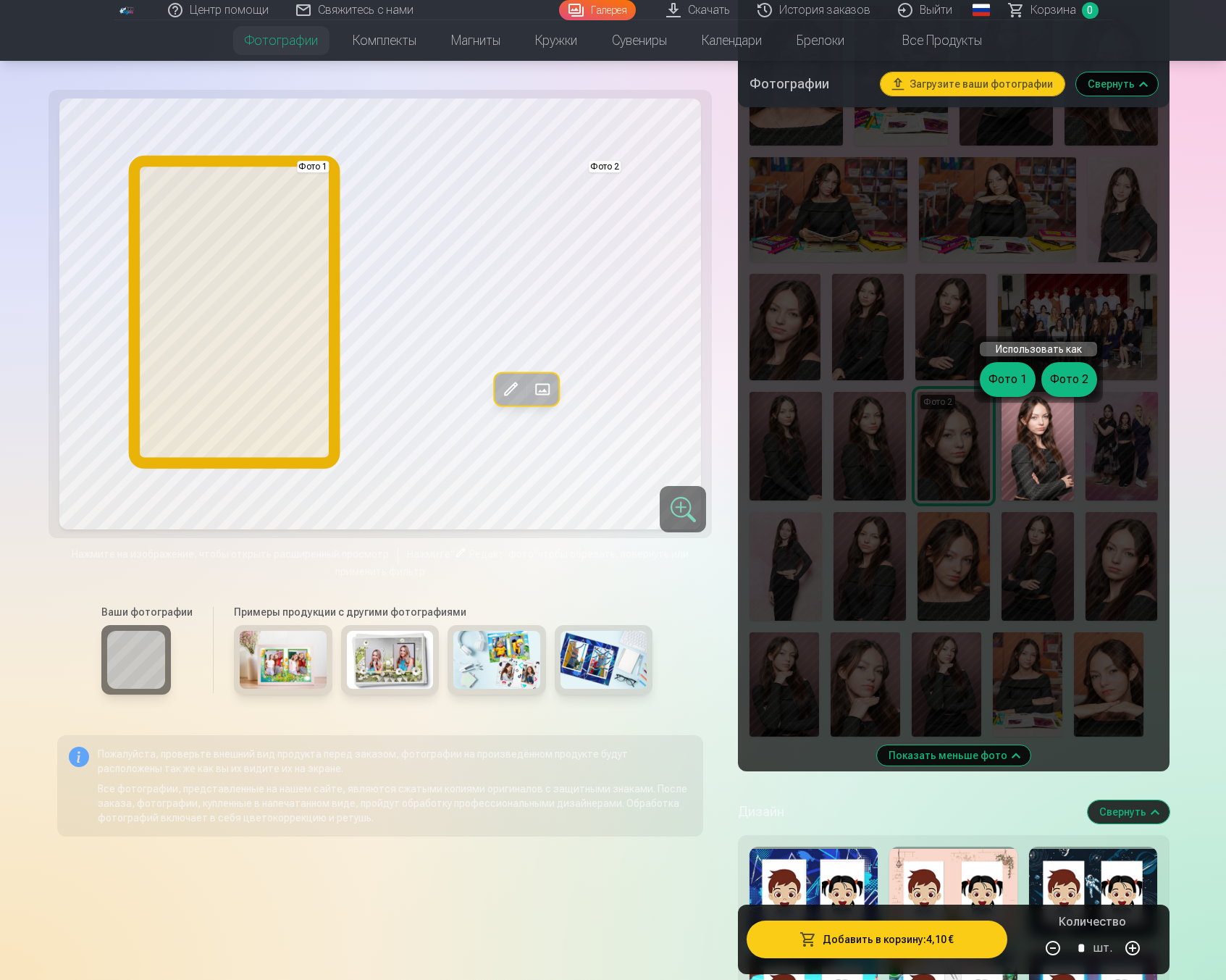
click at [988, 375] on button "Фото 1" at bounding box center [1007, 380] width 56 height 35
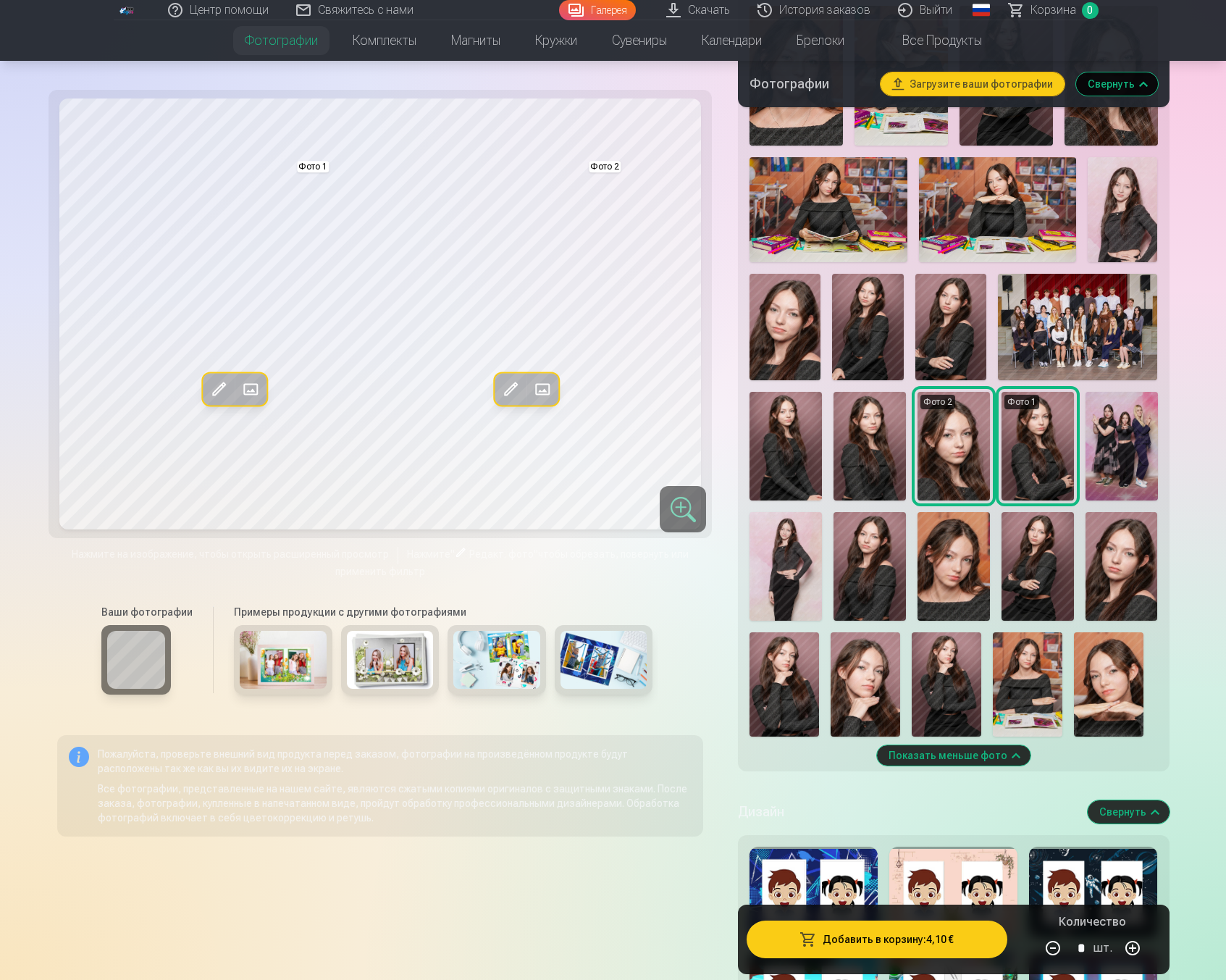
click at [1039, 420] on img at bounding box center [1038, 446] width 72 height 109
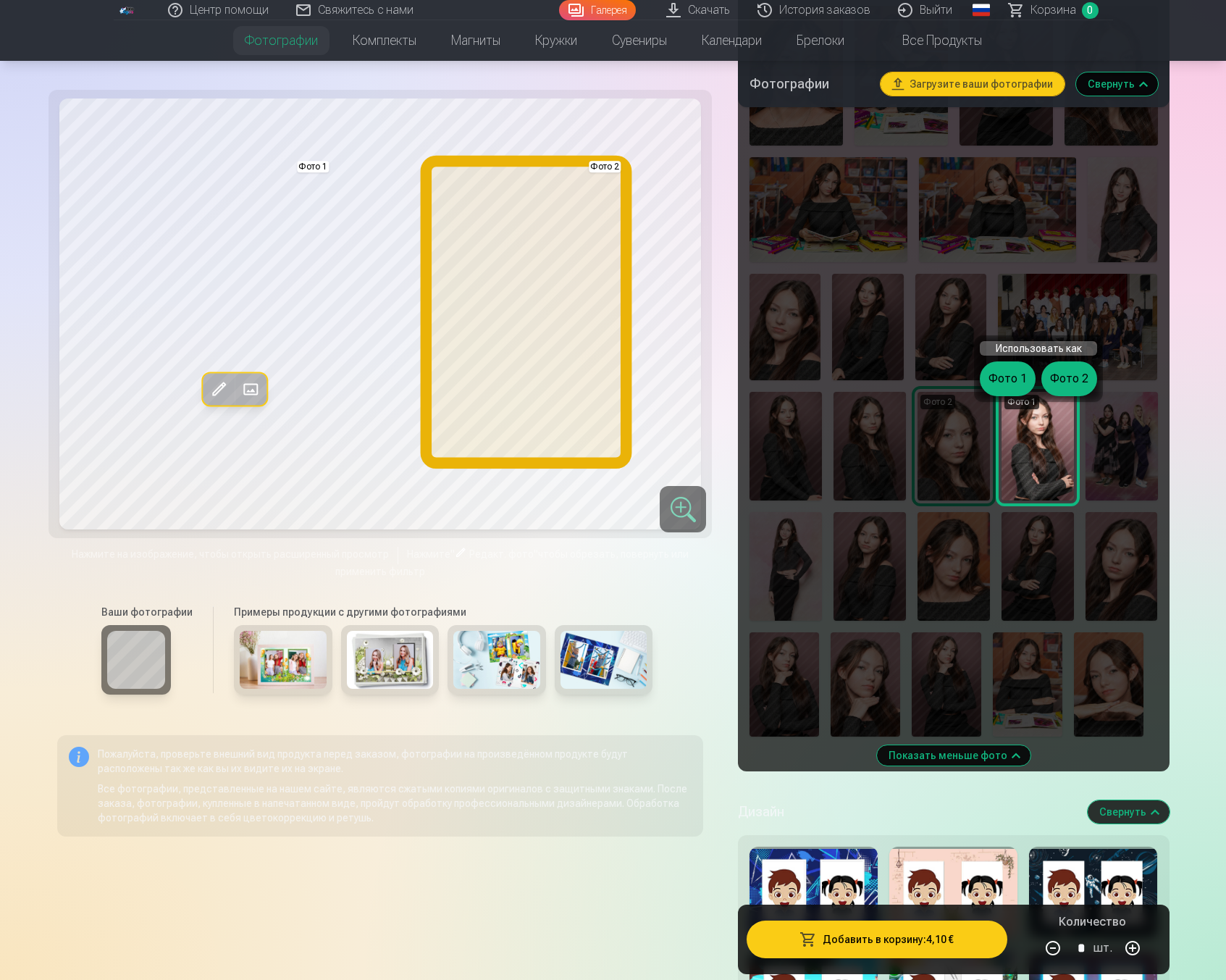
click at [1061, 378] on button "Фото 2" at bounding box center [1069, 379] width 56 height 35
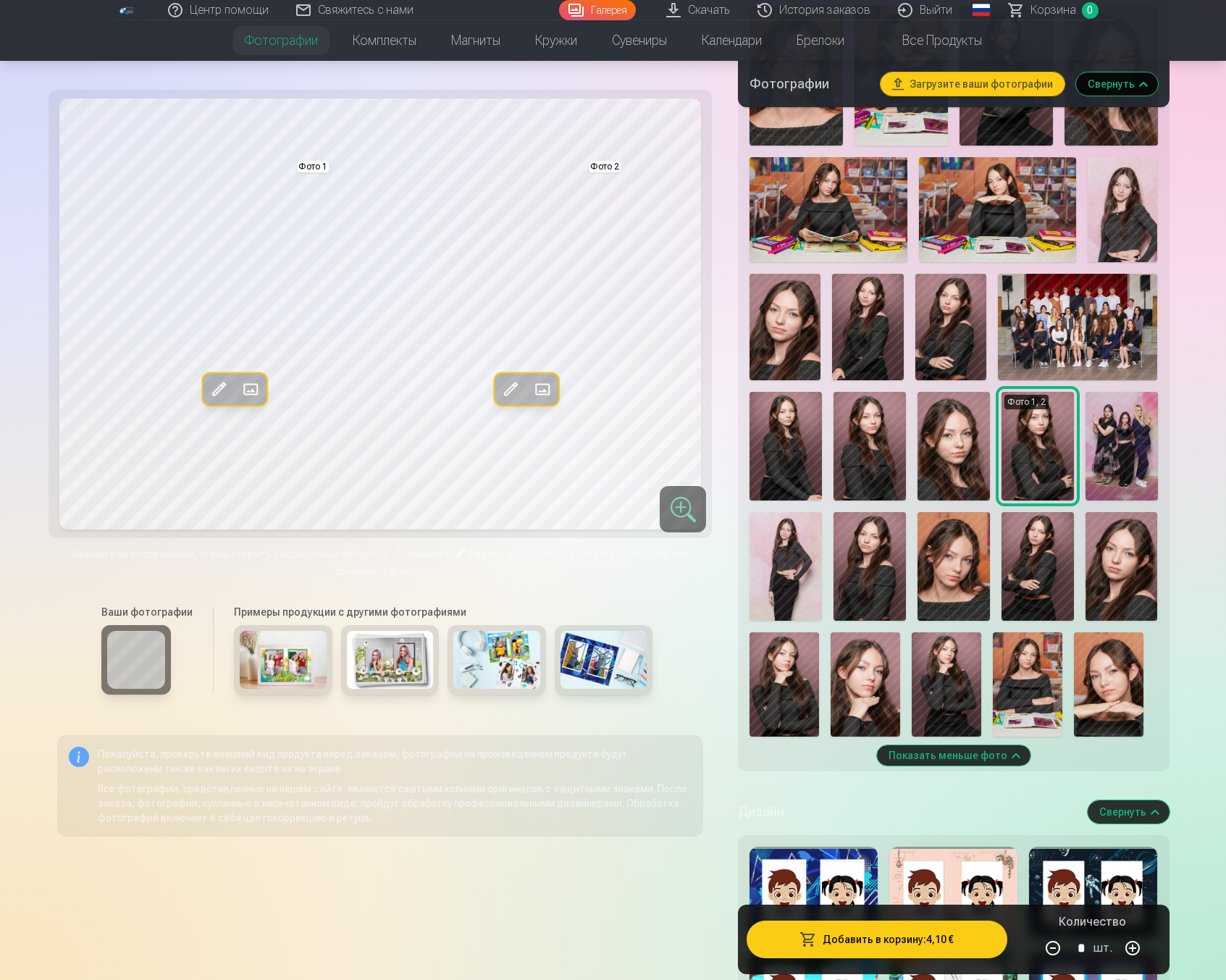
click at [872, 450] on img at bounding box center [869, 446] width 72 height 109
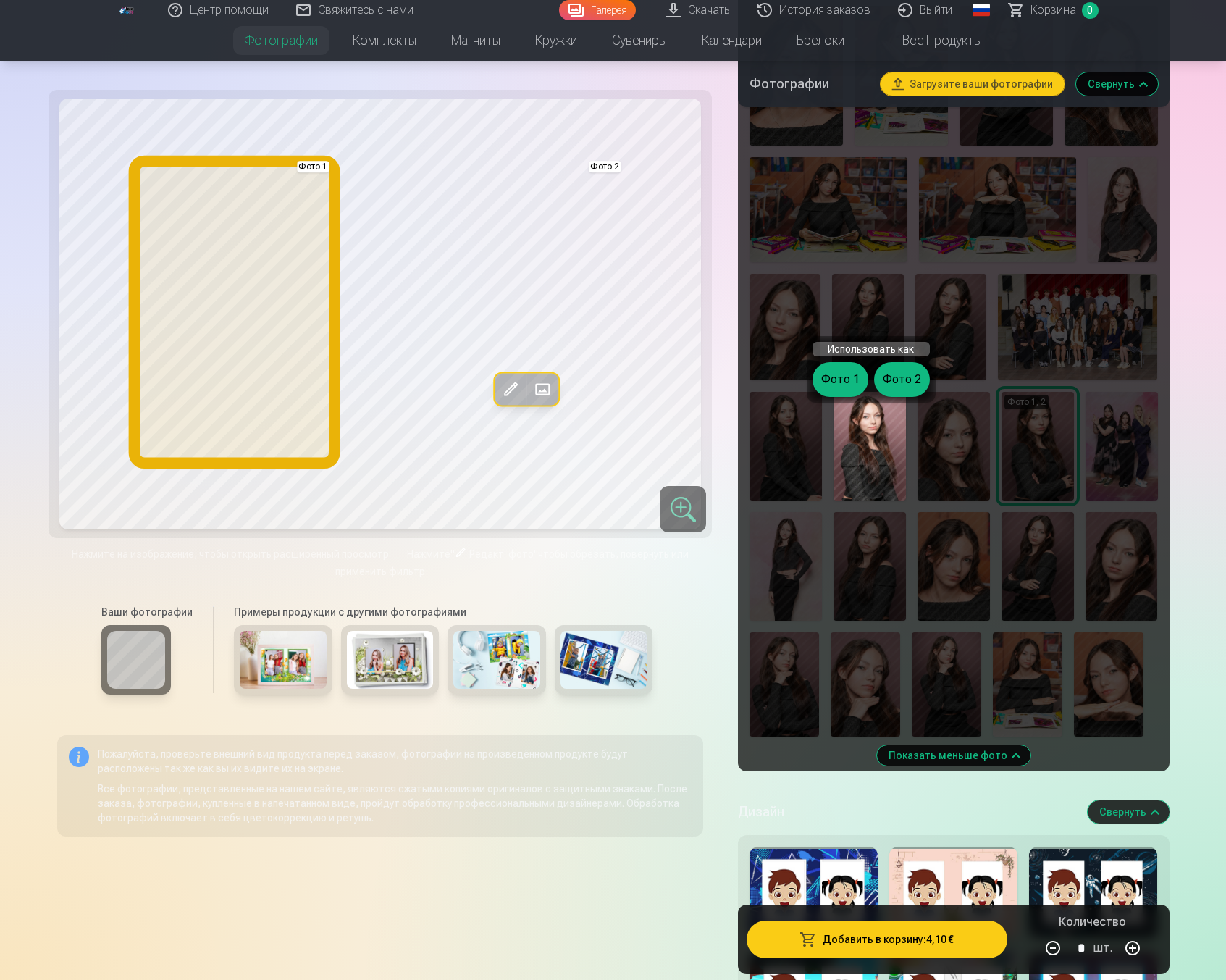
click at [818, 392] on div "Фото 1 Фото 2" at bounding box center [871, 380] width 117 height 35
click at [834, 383] on button "Фото 1" at bounding box center [840, 380] width 56 height 35
